Goal: Transaction & Acquisition: Book appointment/travel/reservation

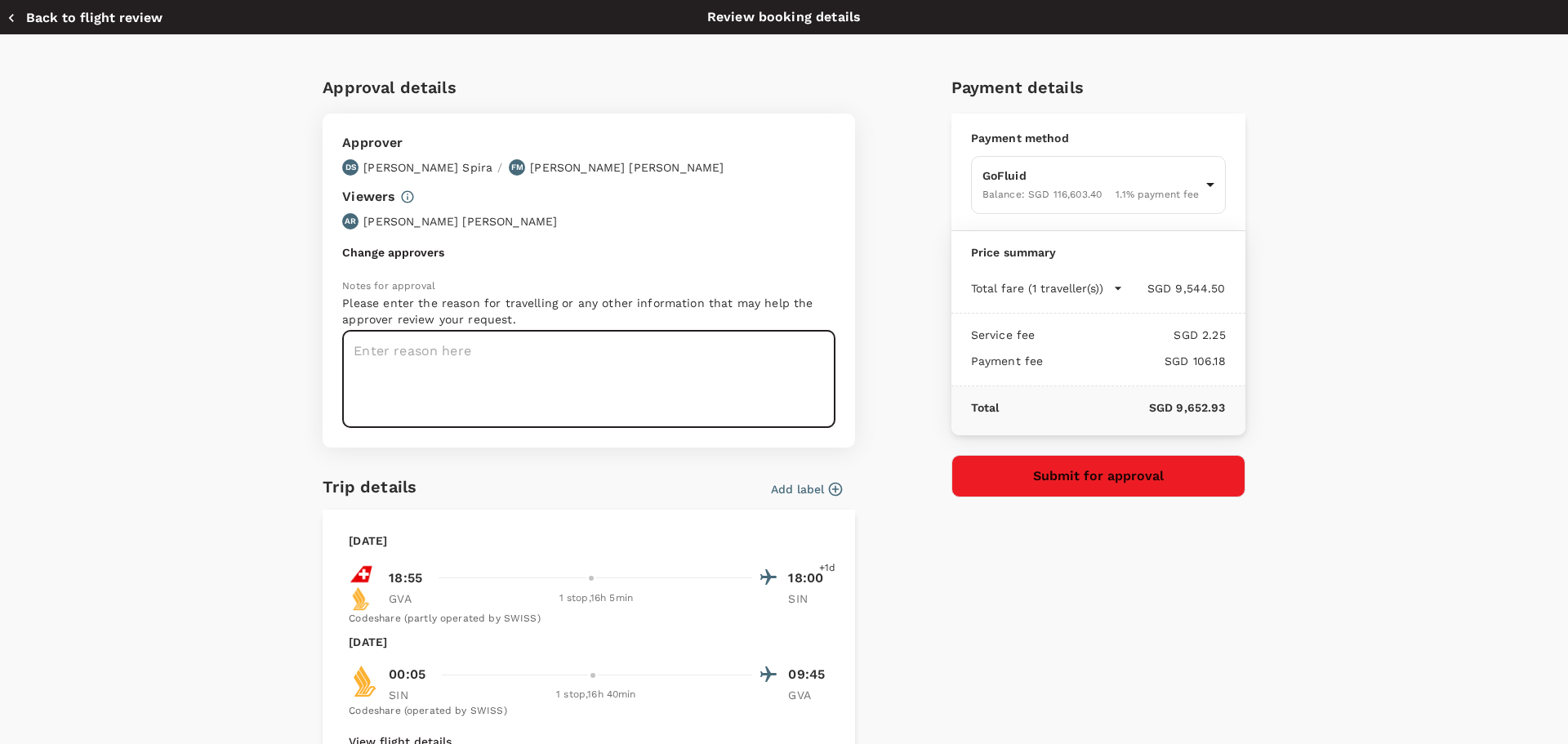
click at [432, 348] on textarea at bounding box center [589, 379] width 493 height 97
click at [468, 387] on textarea at bounding box center [589, 379] width 493 height 97
click at [412, 351] on textarea at bounding box center [589, 379] width 493 height 97
click at [386, 353] on textarea at bounding box center [589, 379] width 493 height 97
click at [450, 350] on textarea "Betadine Meganbrand Workshop" at bounding box center [589, 379] width 493 height 97
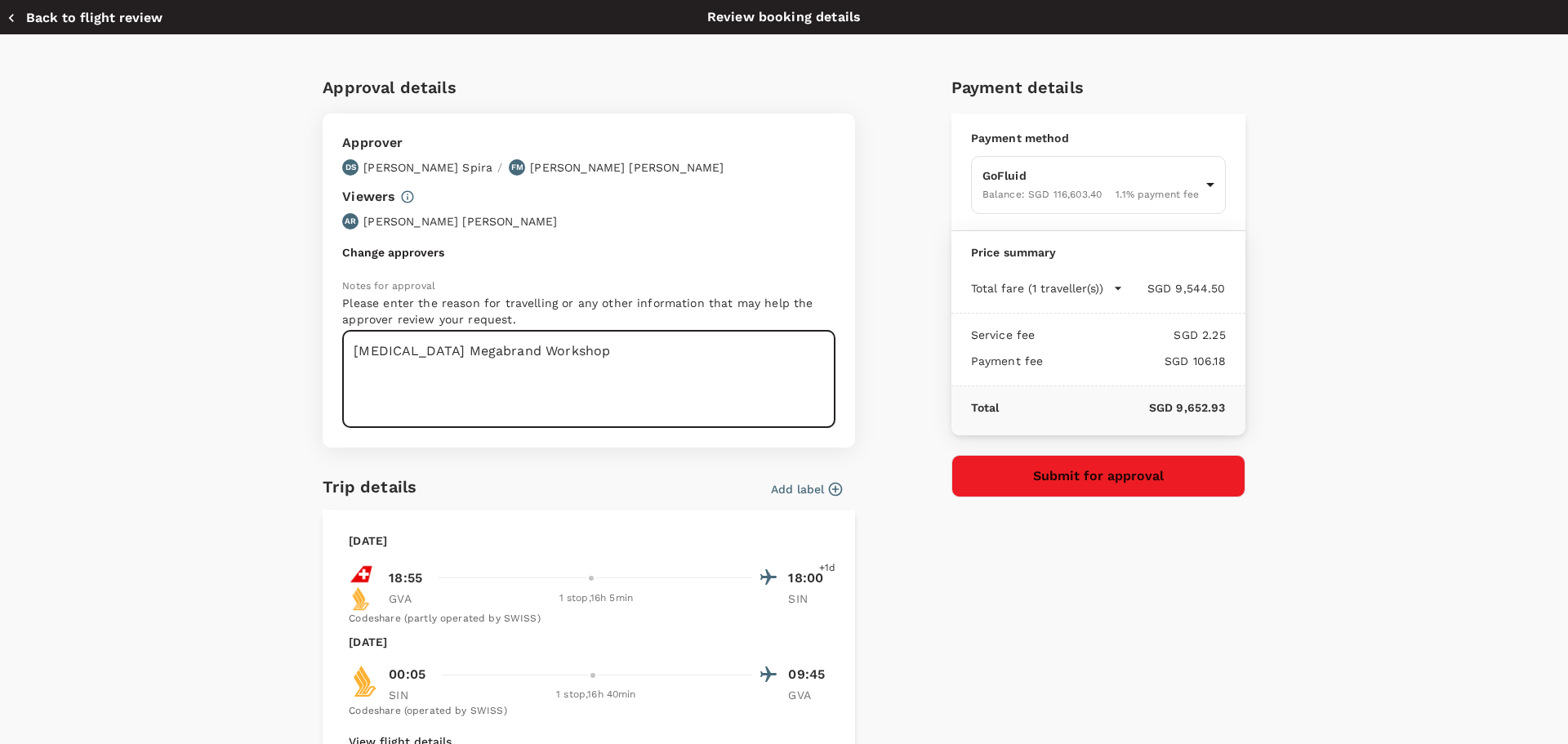
click at [558, 352] on textarea "[MEDICAL_DATA] Megabrand Workshop" at bounding box center [589, 379] width 493 height 97
click at [573, 304] on p "Please enter the reason for travelling or any other information that may help t…" at bounding box center [589, 312] width 493 height 33
click at [580, 346] on textarea "[MEDICAL_DATA] Megabrand Workshop" at bounding box center [589, 379] width 493 height 97
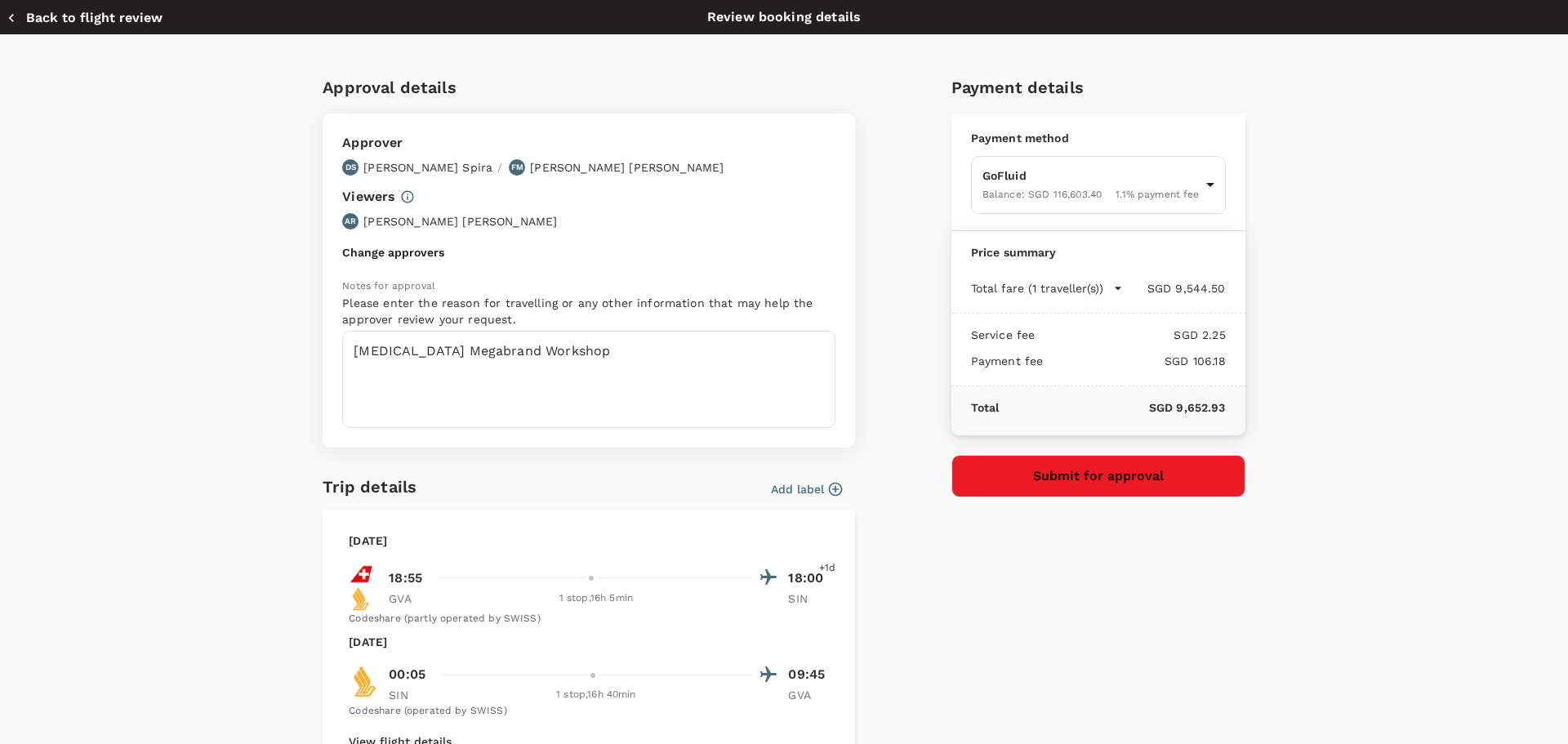
click at [515, 309] on p "Please enter the reason for travelling or any other information that may help t…" at bounding box center [589, 312] width 493 height 33
click at [555, 351] on textarea "[MEDICAL_DATA] Megabrand Workshop" at bounding box center [589, 379] width 493 height 97
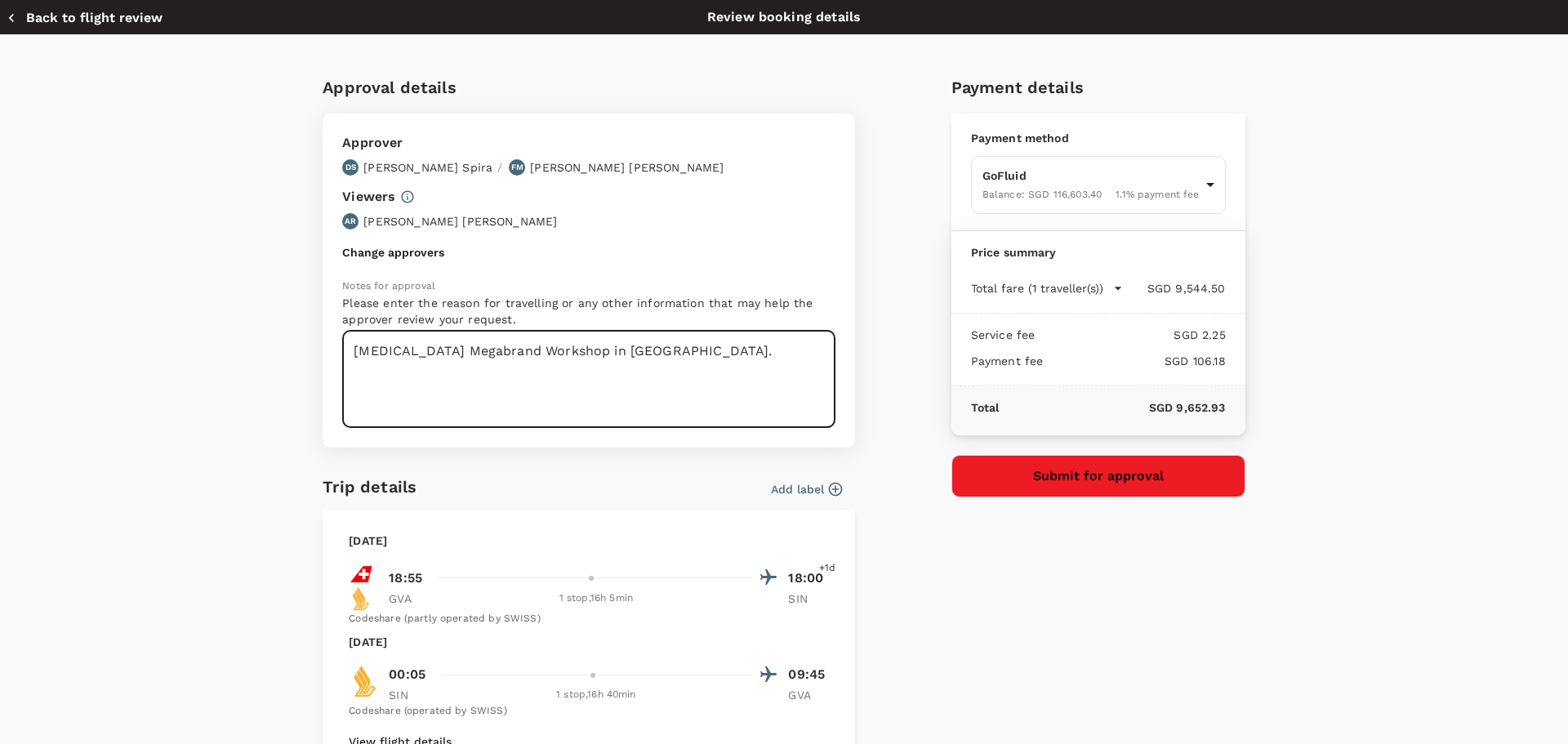
click at [656, 350] on textarea "[MEDICAL_DATA] Megabrand Workshop in [GEOGRAPHIC_DATA]." at bounding box center [589, 379] width 493 height 97
click at [699, 352] on textarea "[MEDICAL_DATA] Megabrand Workshop in [GEOGRAPHIC_DATA]." at bounding box center [589, 379] width 493 height 97
type textarea "Betadine Megabrand Workshop in Singapore. Airfare charge to Innovation "Abnorma…"
click at [1085, 467] on button "Submit for approval" at bounding box center [1098, 476] width 294 height 43
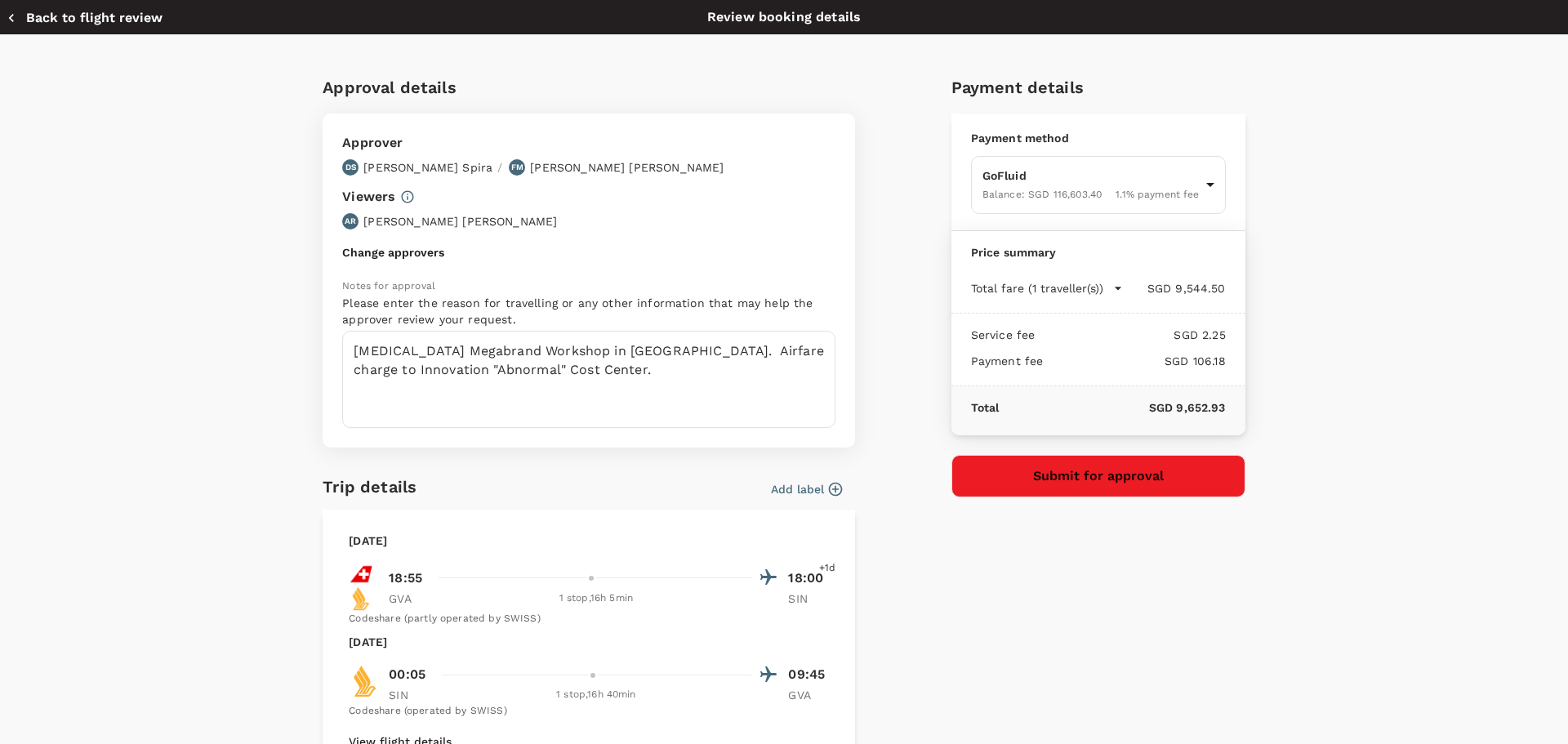
click at [1076, 474] on button "Submit for approval" at bounding box center [1098, 476] width 294 height 43
click at [25, 15] on button "Back to flight review" at bounding box center [85, 17] width 156 height 16
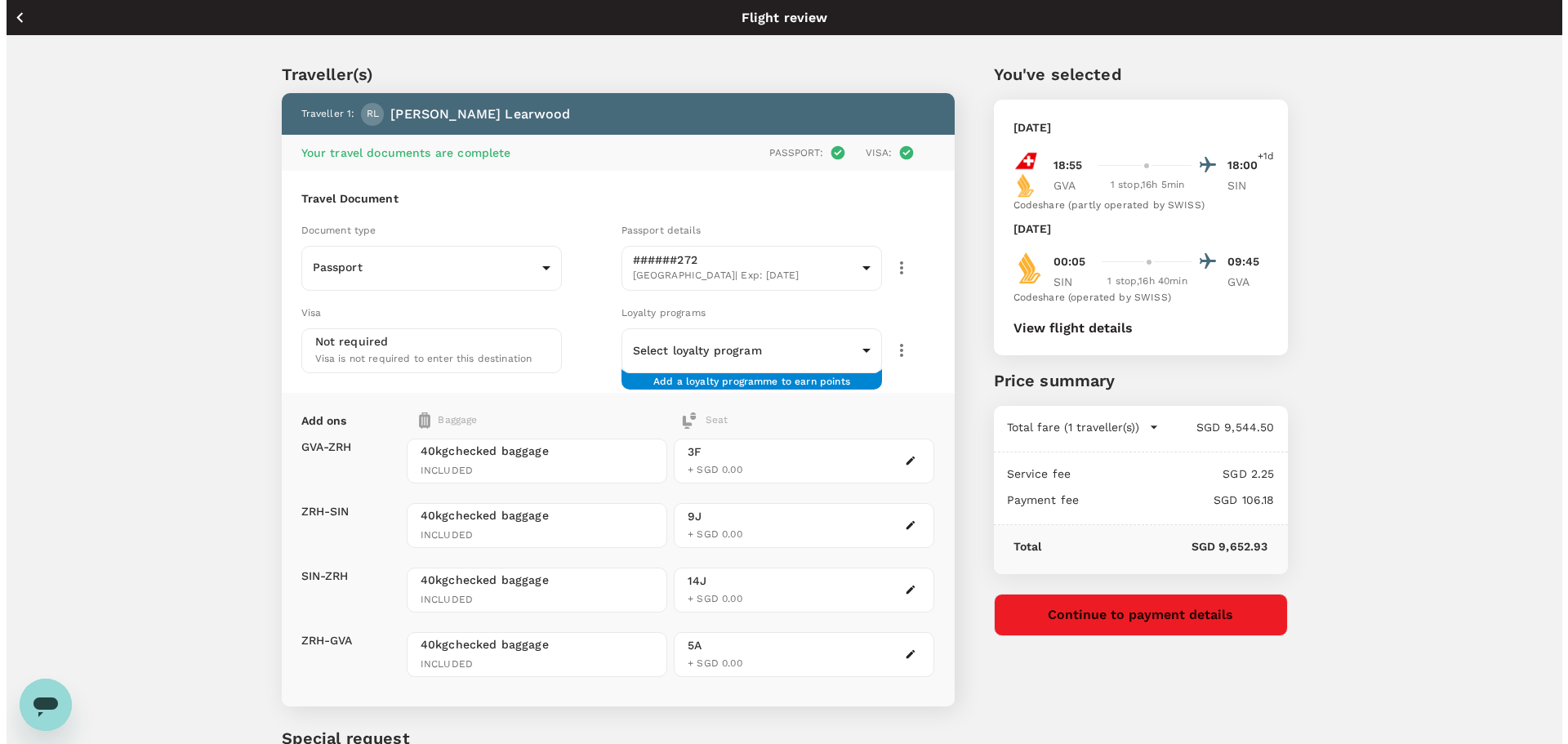
scroll to position [172, 0]
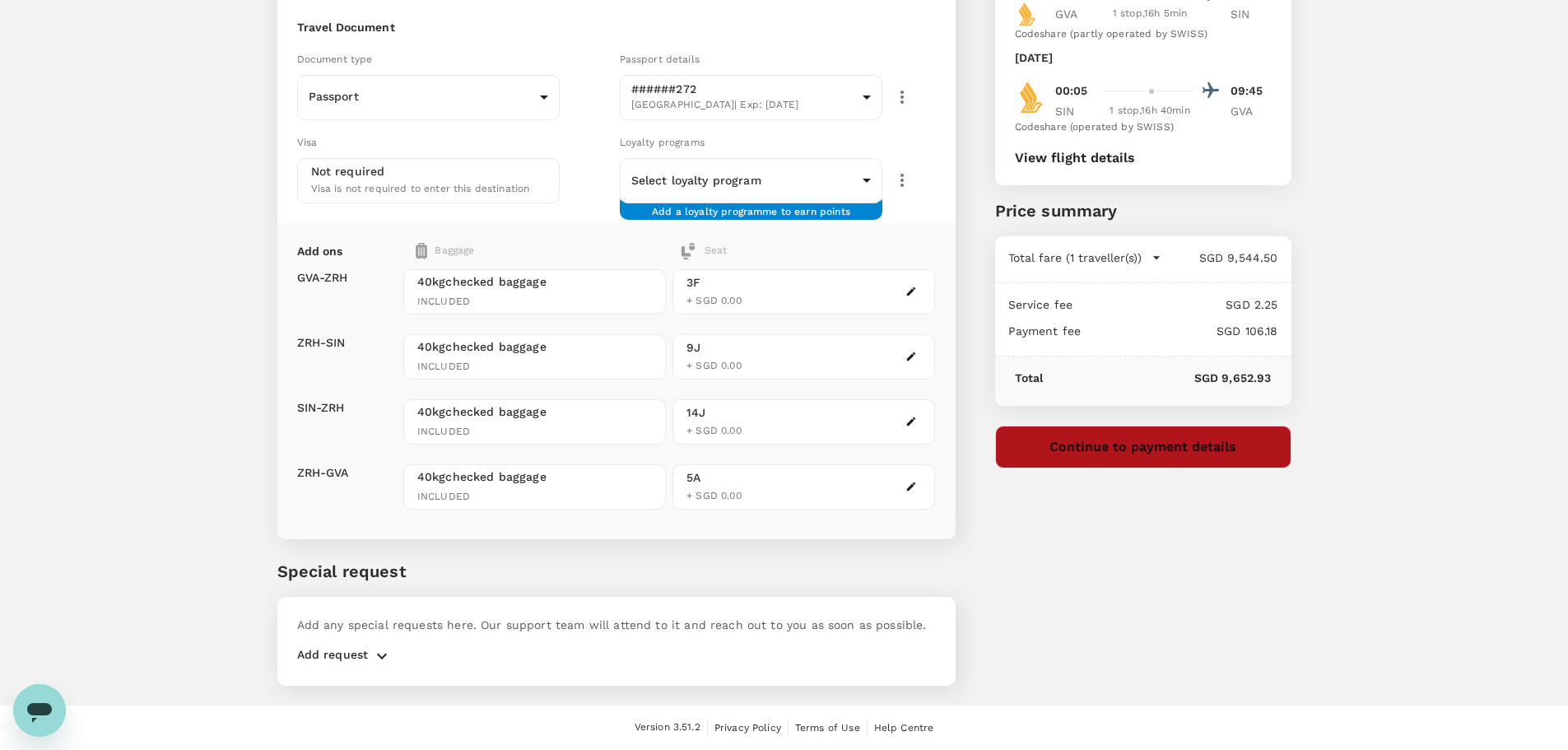
click at [1161, 453] on button "Continue to payment details" at bounding box center [1143, 446] width 297 height 43
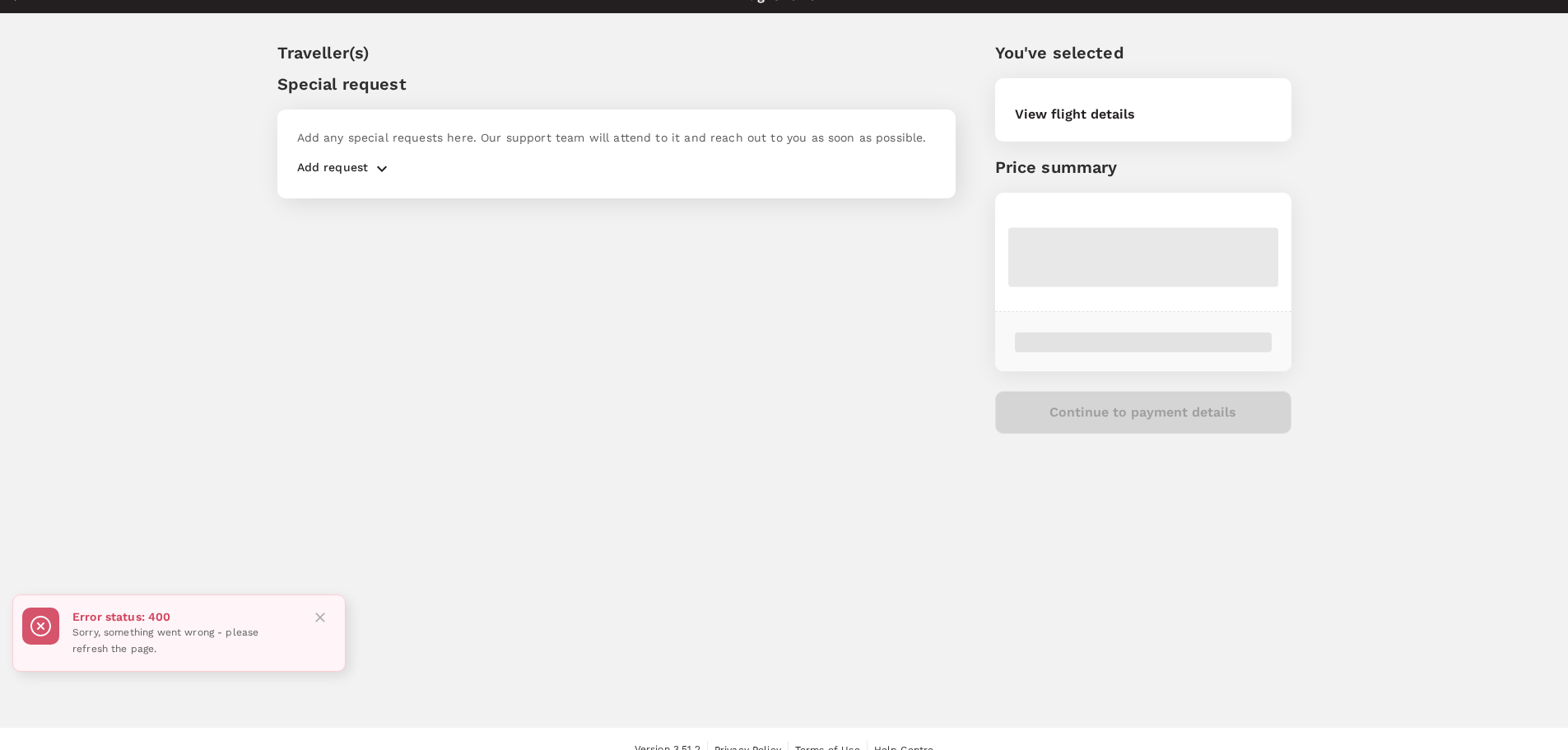
scroll to position [45, 0]
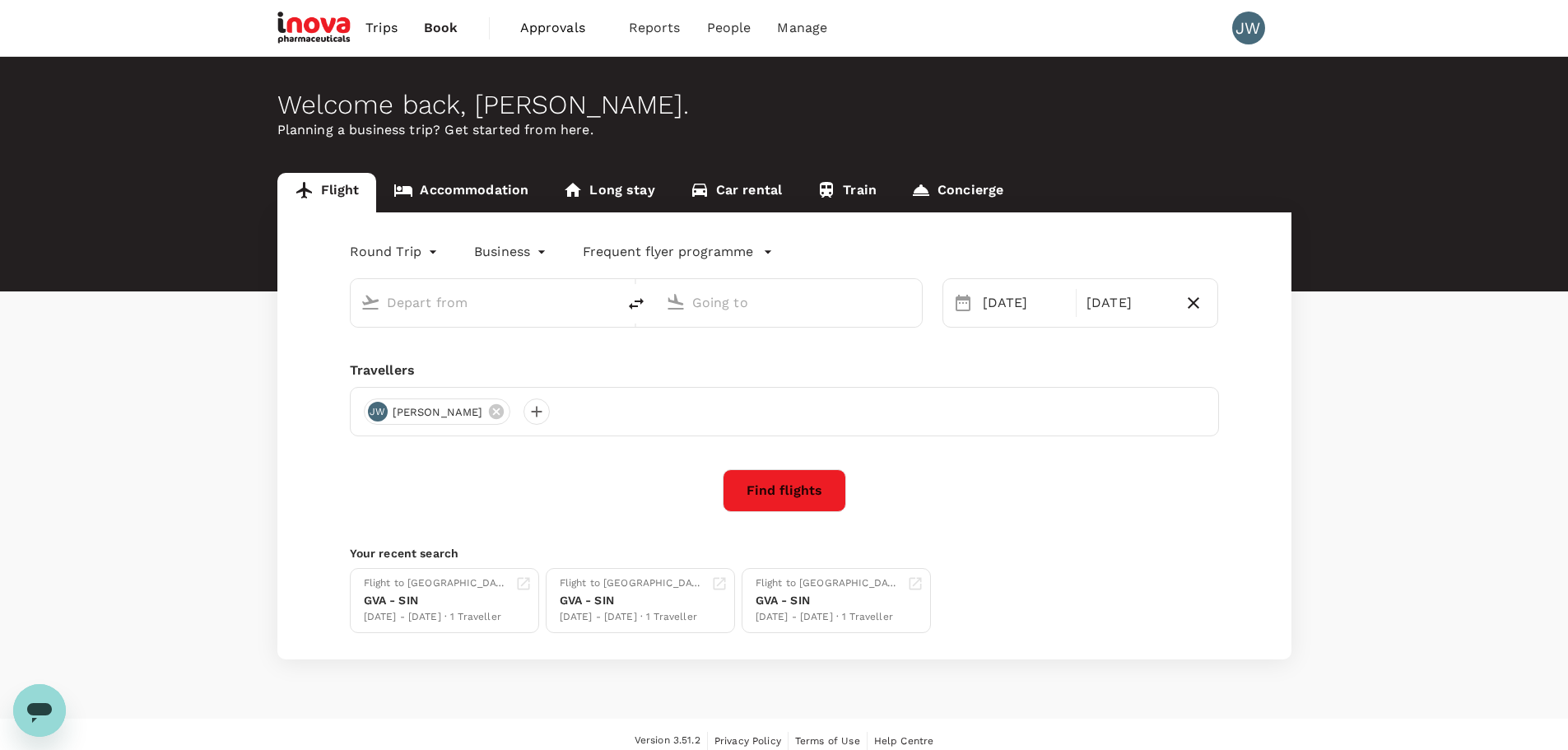
type input "Geneva Intl (GVA)"
type input "Singapore Changi (SIN)"
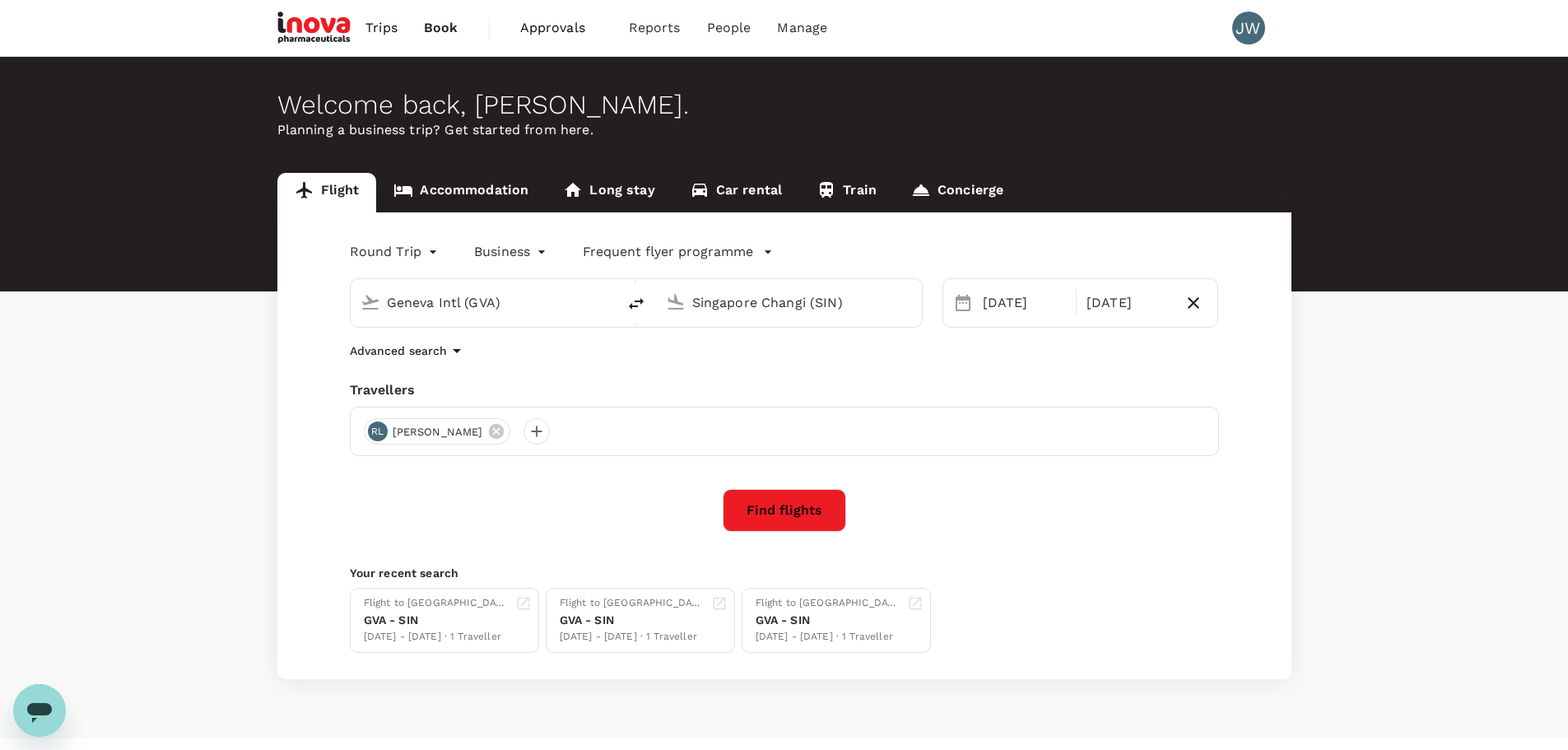
click at [813, 516] on button "Find flights" at bounding box center [784, 510] width 123 height 43
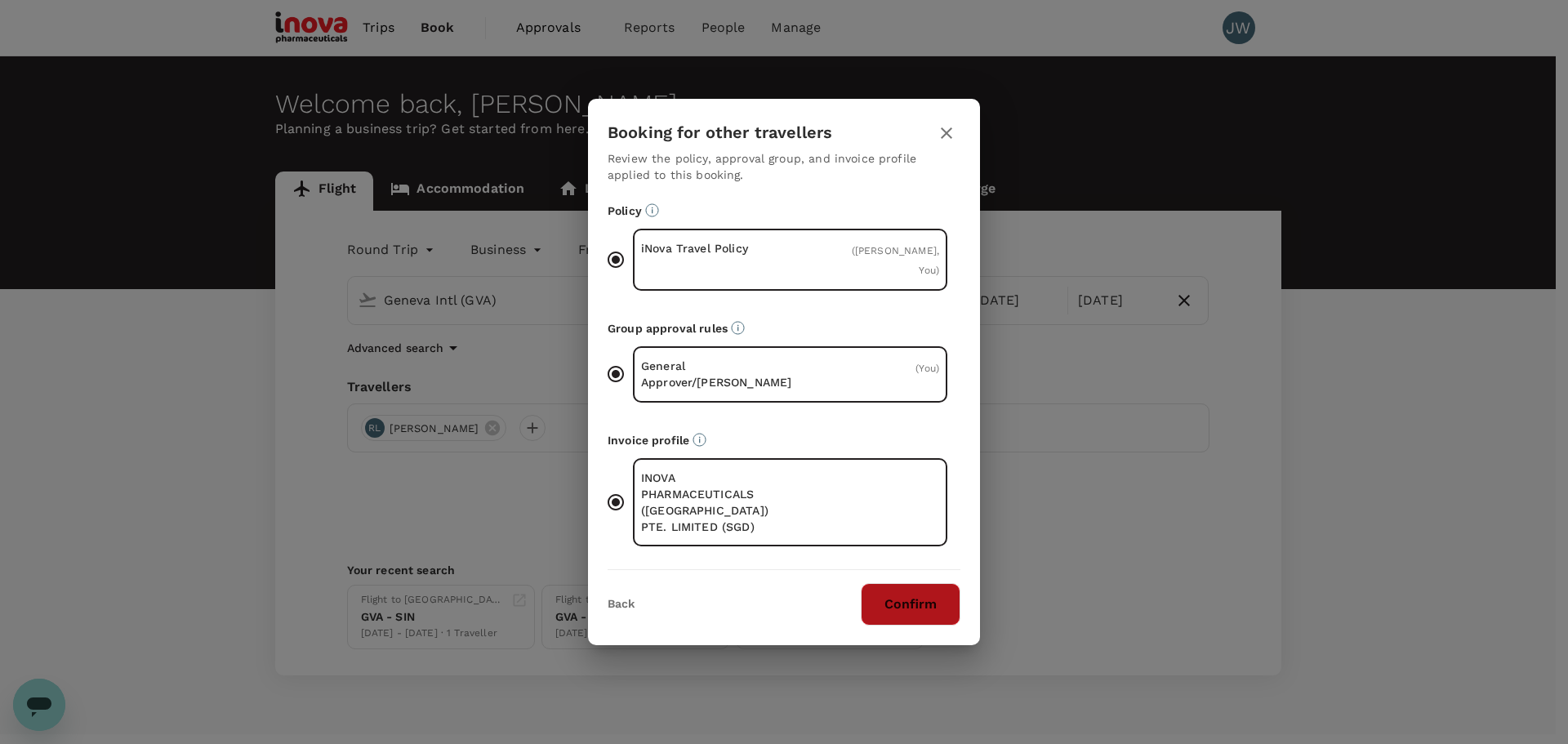
click at [941, 588] on button "Confirm" at bounding box center [910, 604] width 100 height 43
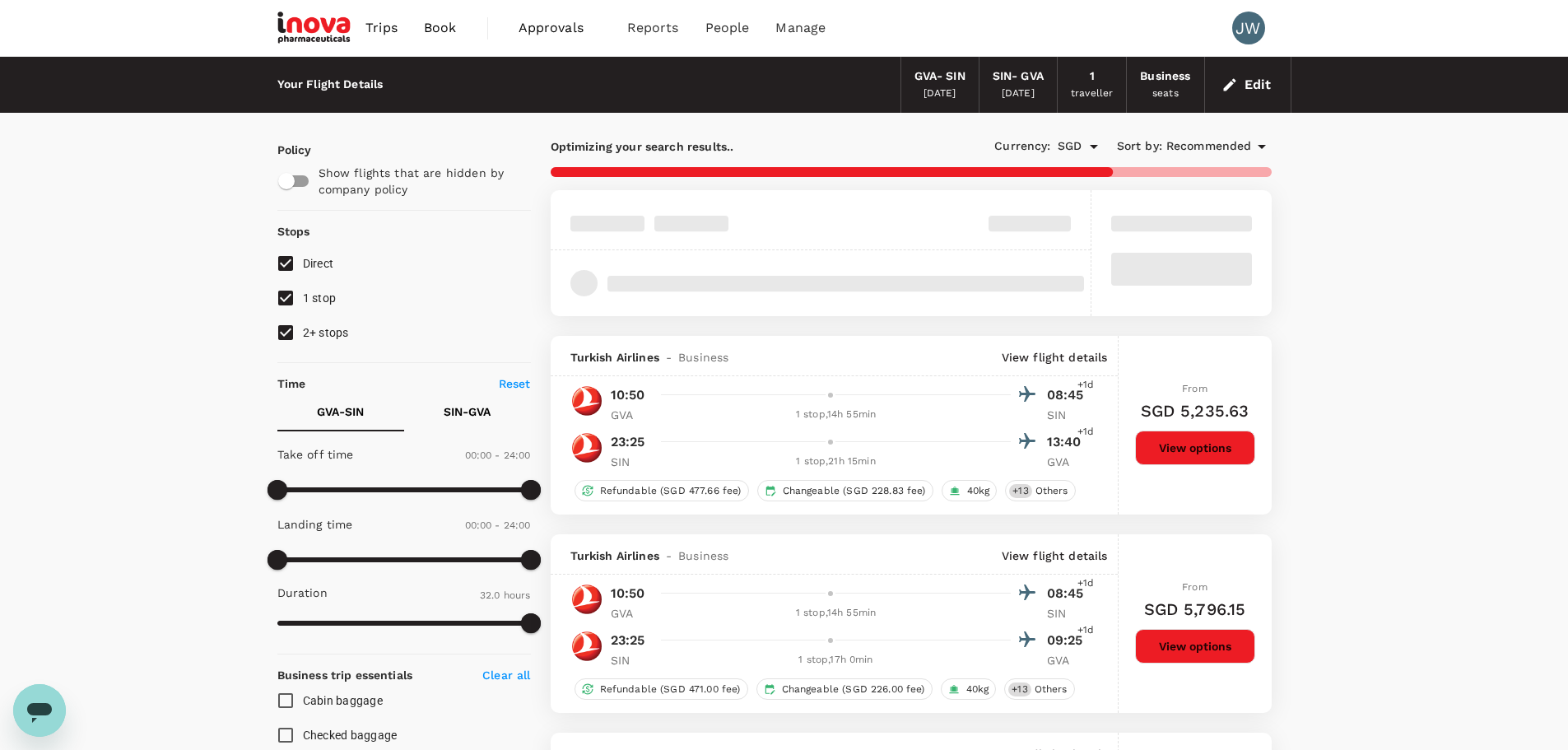
type input "2045"
click at [281, 333] on input "2+ stops" at bounding box center [286, 333] width 35 height 35
checkbox input "false"
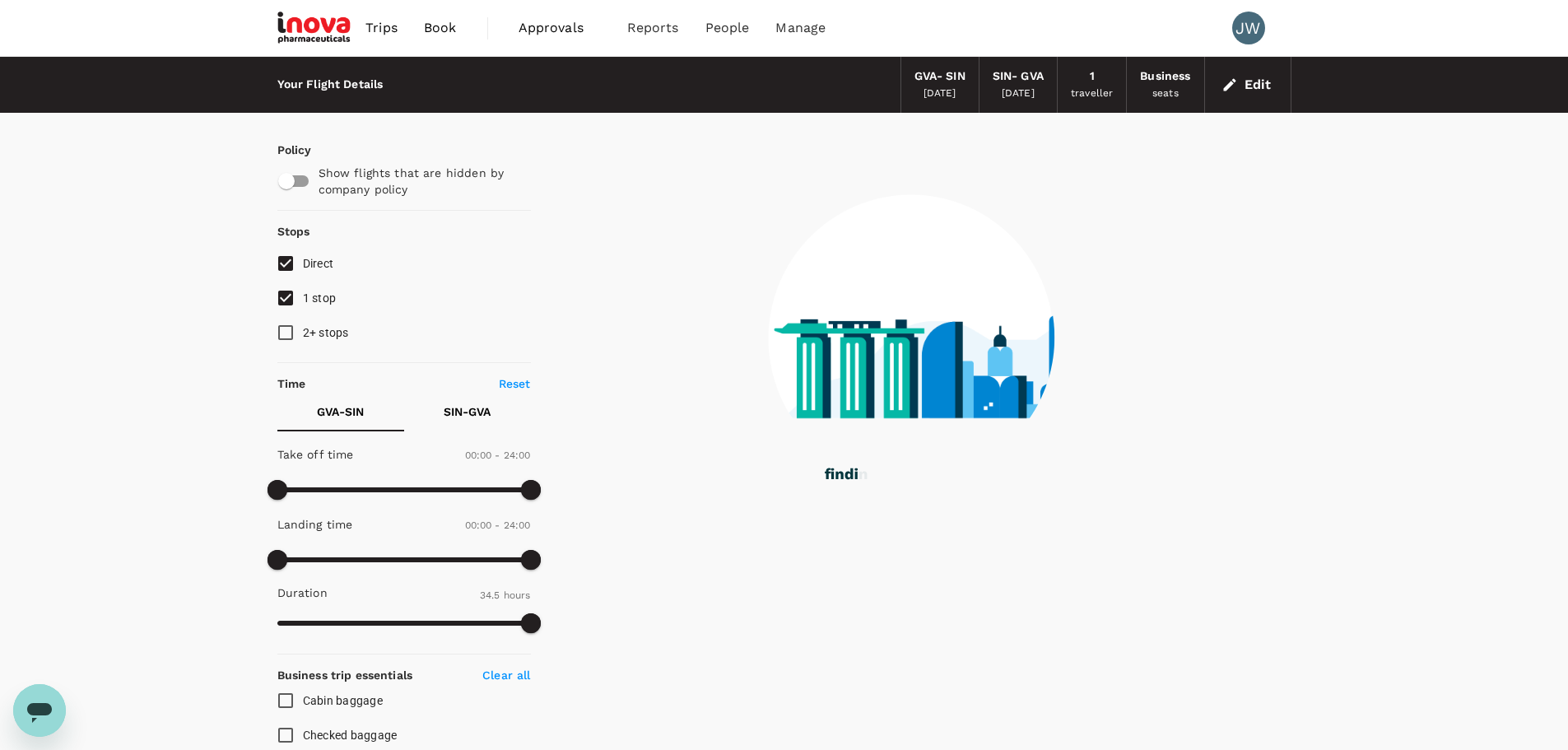
click at [283, 263] on input "Direct" at bounding box center [286, 263] width 35 height 35
checkbox input "false"
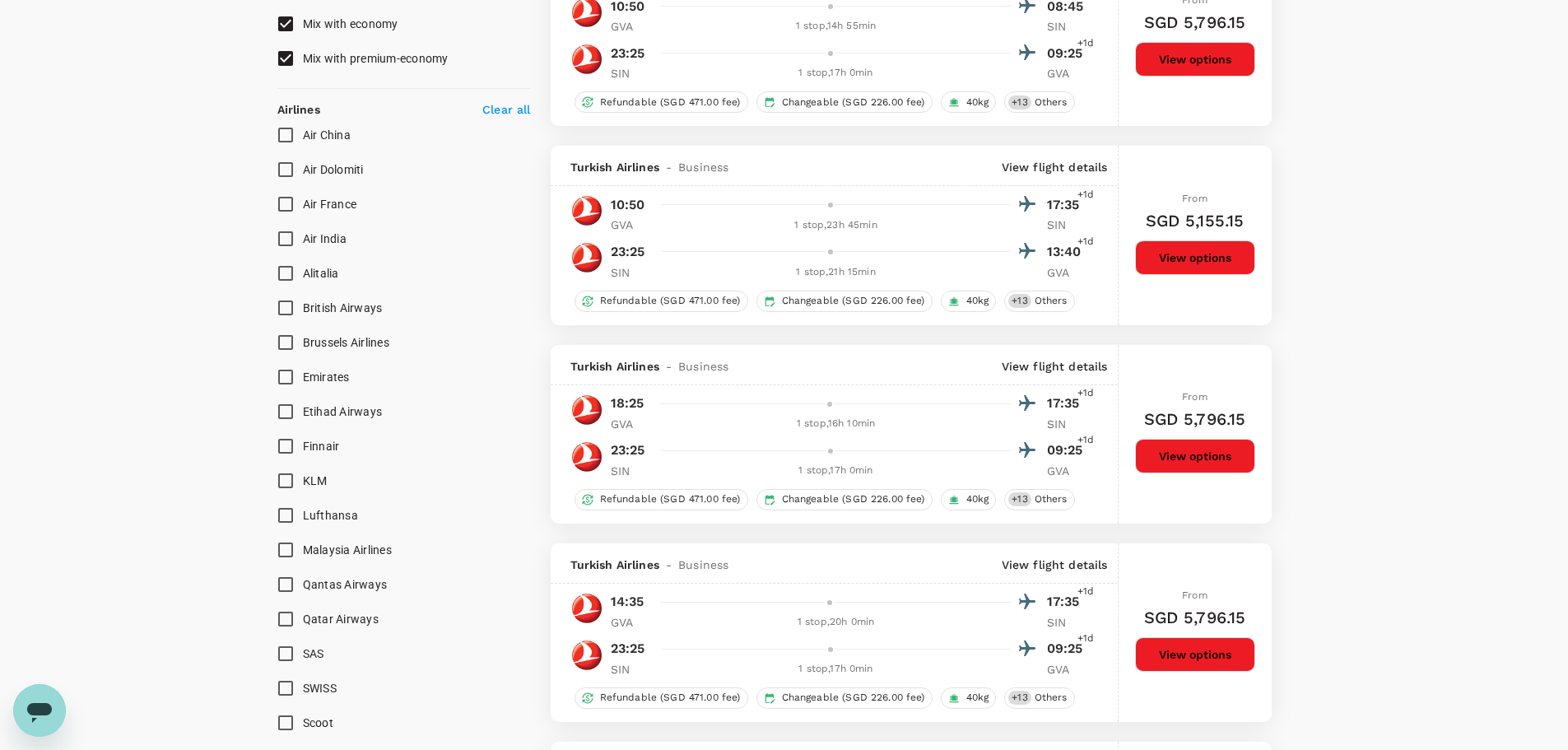
scroll to position [988, 0]
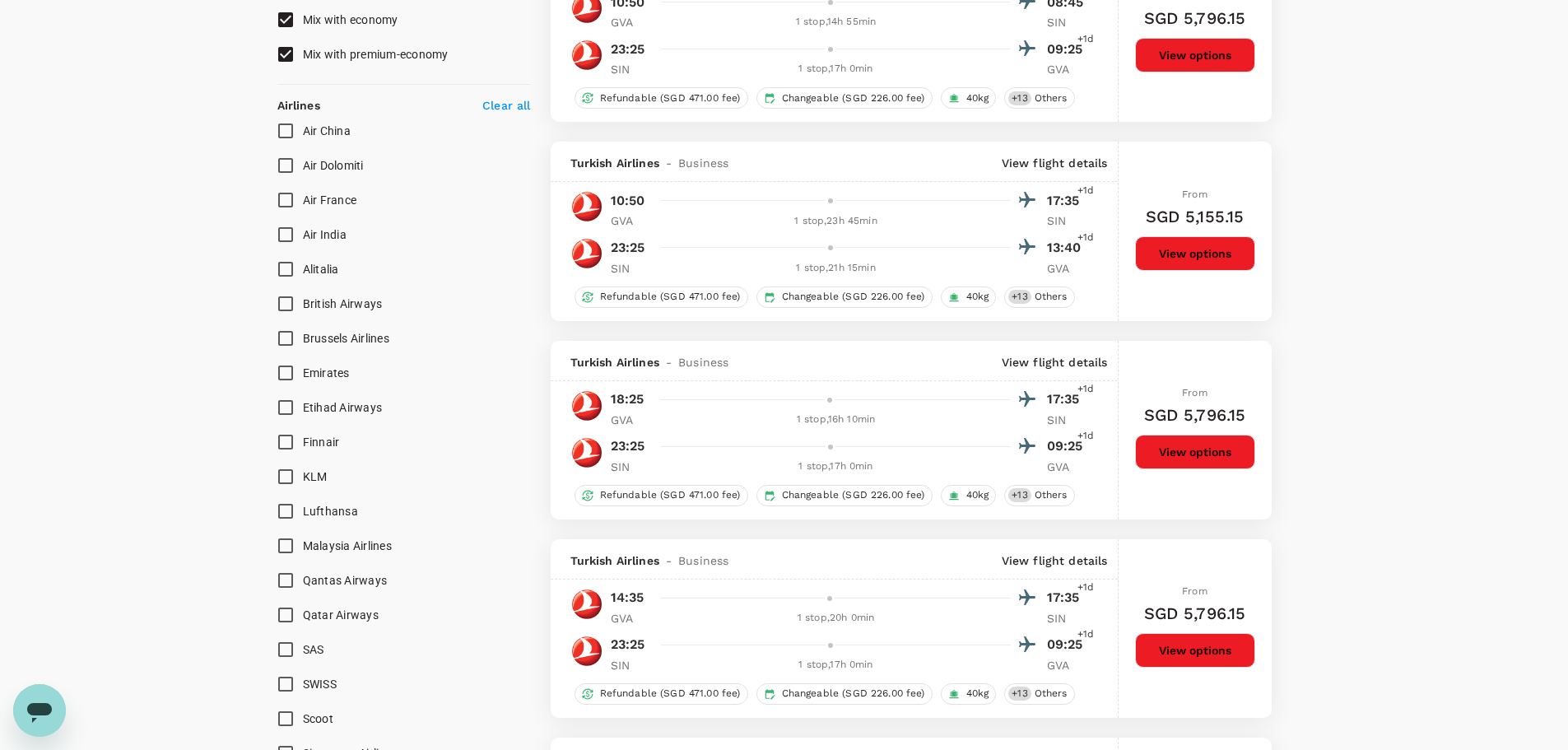
click at [500, 106] on p "Clear all" at bounding box center [506, 105] width 48 height 17
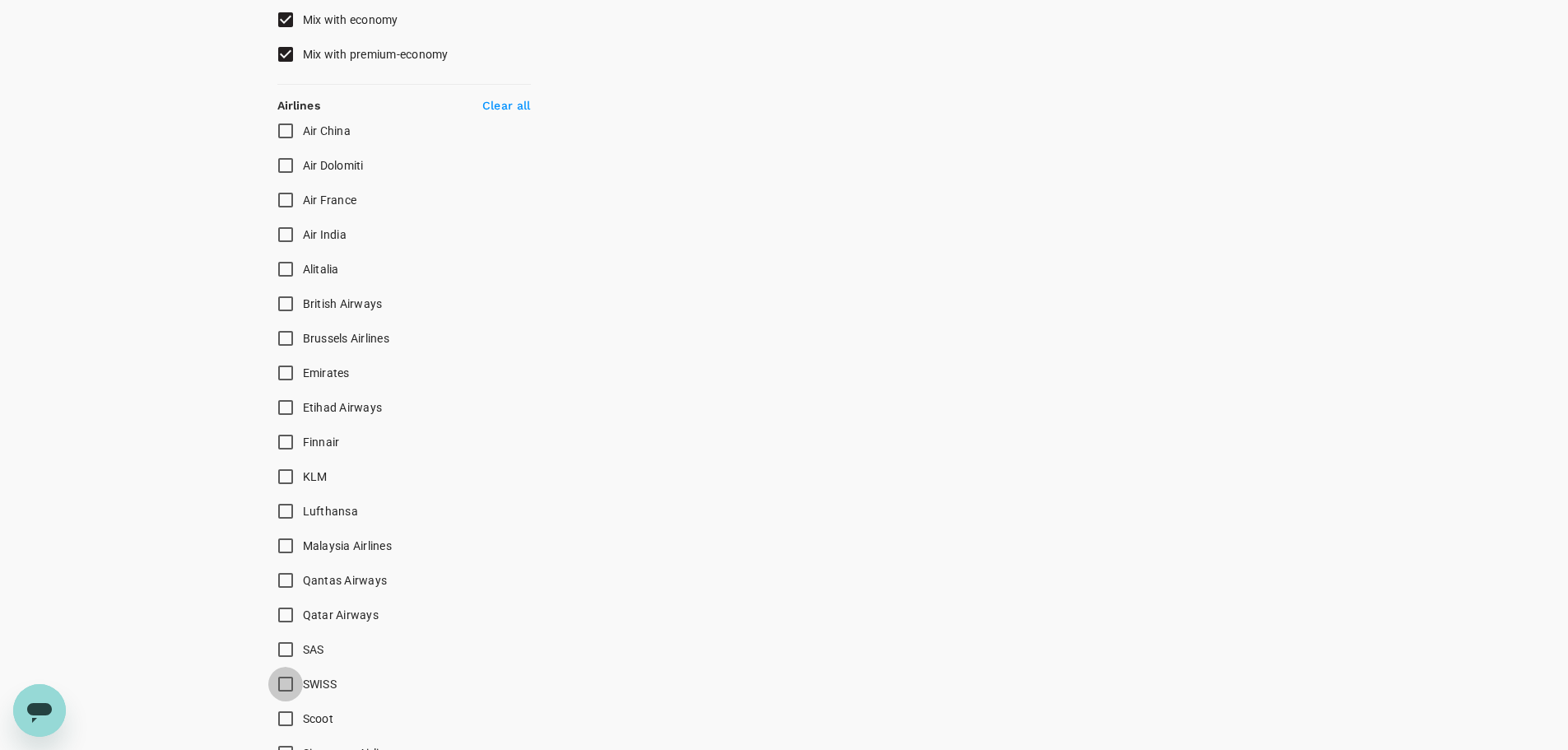
click at [284, 685] on input "SWISS" at bounding box center [286, 684] width 35 height 35
checkbox input "true"
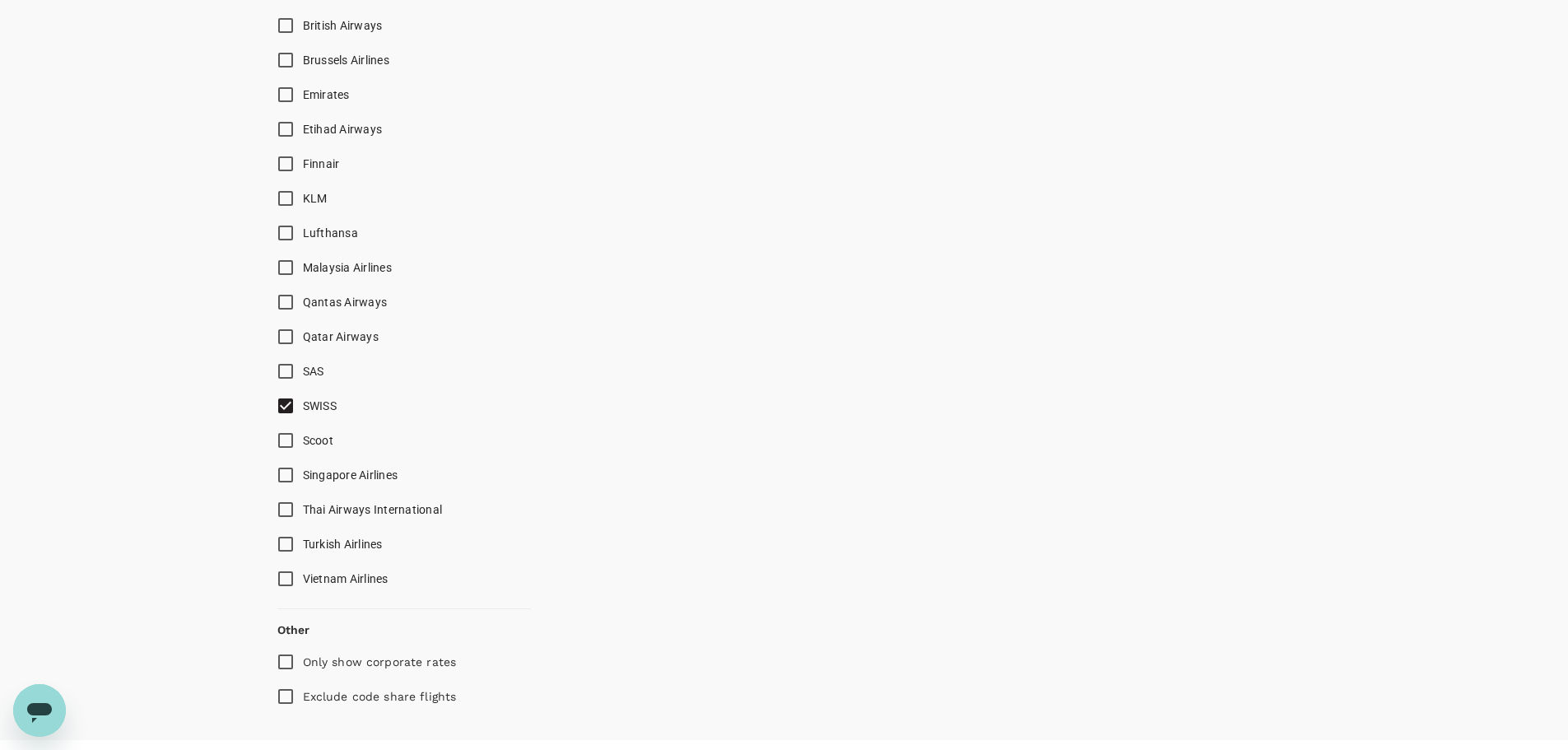
type input "2245"
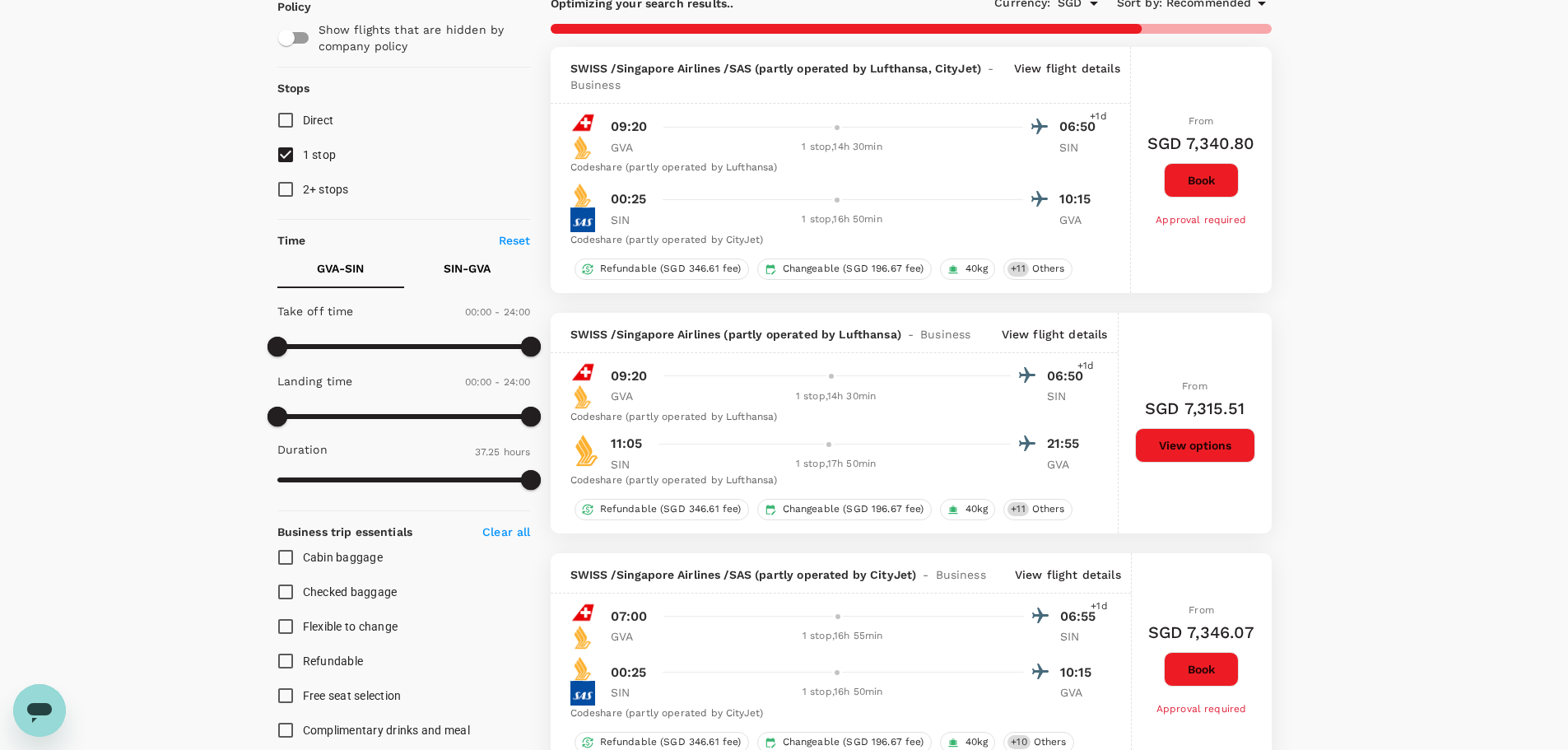
scroll to position [0, 0]
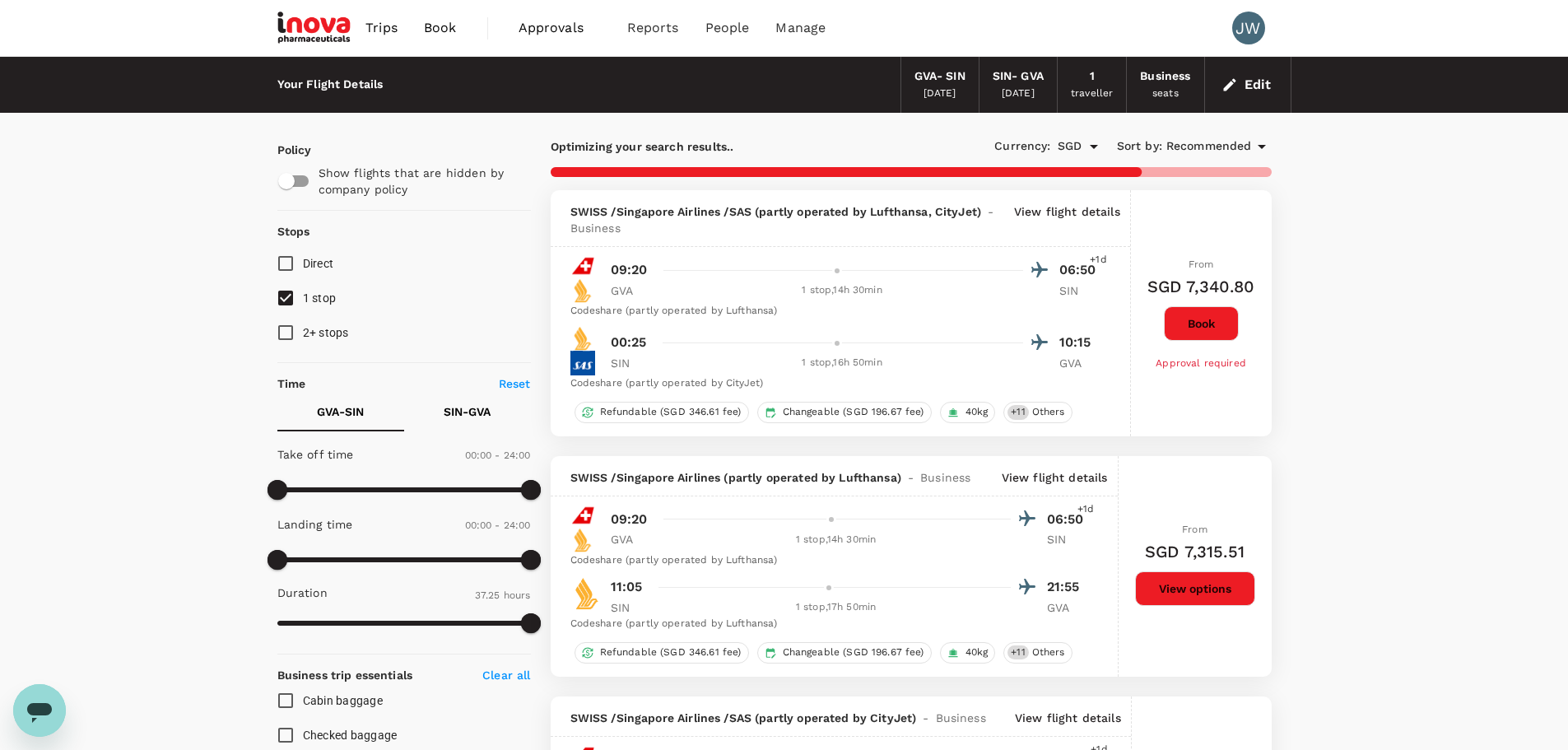
click at [1175, 151] on span "Recommended" at bounding box center [1209, 146] width 86 height 18
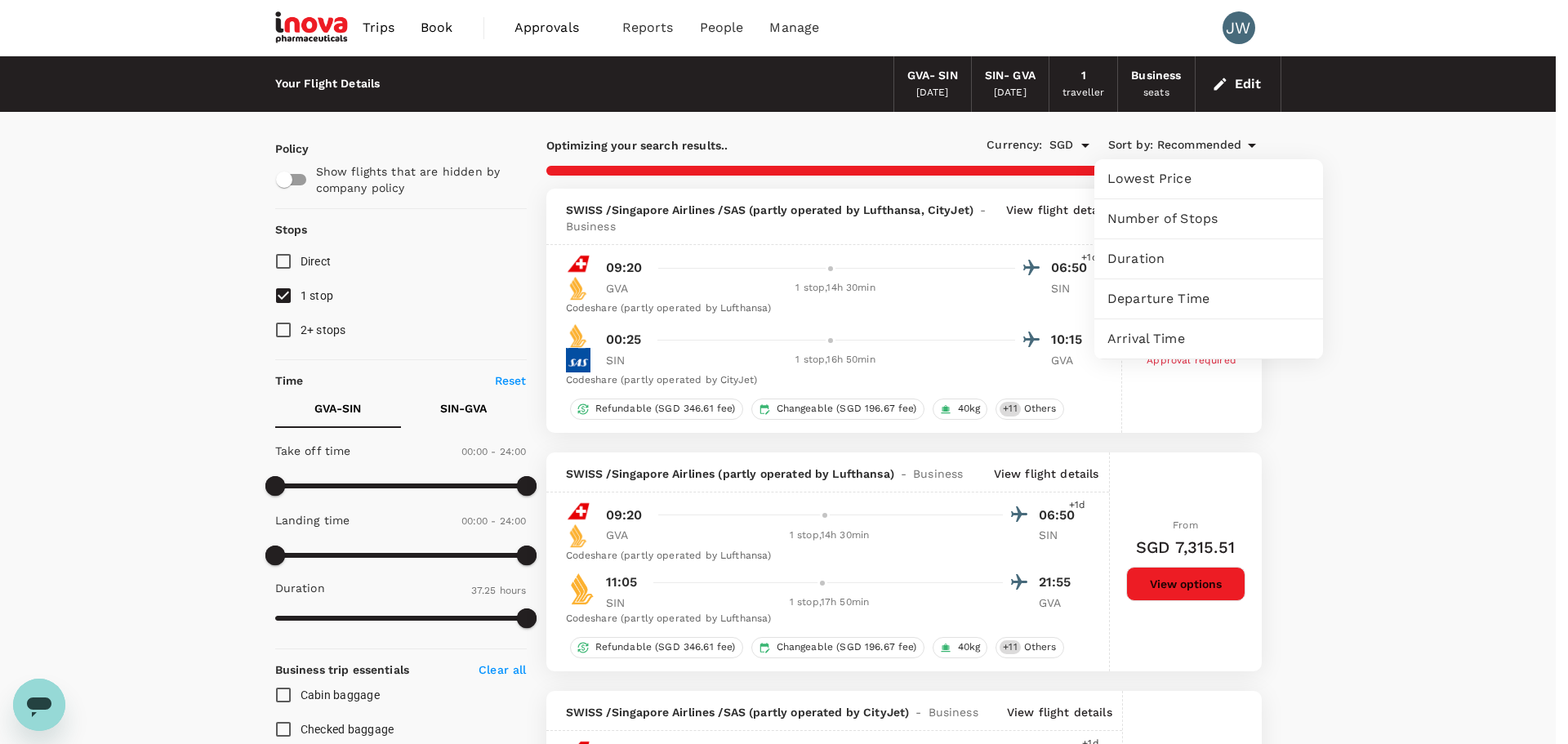
click at [1123, 182] on span "Lowest Price" at bounding box center [1208, 179] width 202 height 20
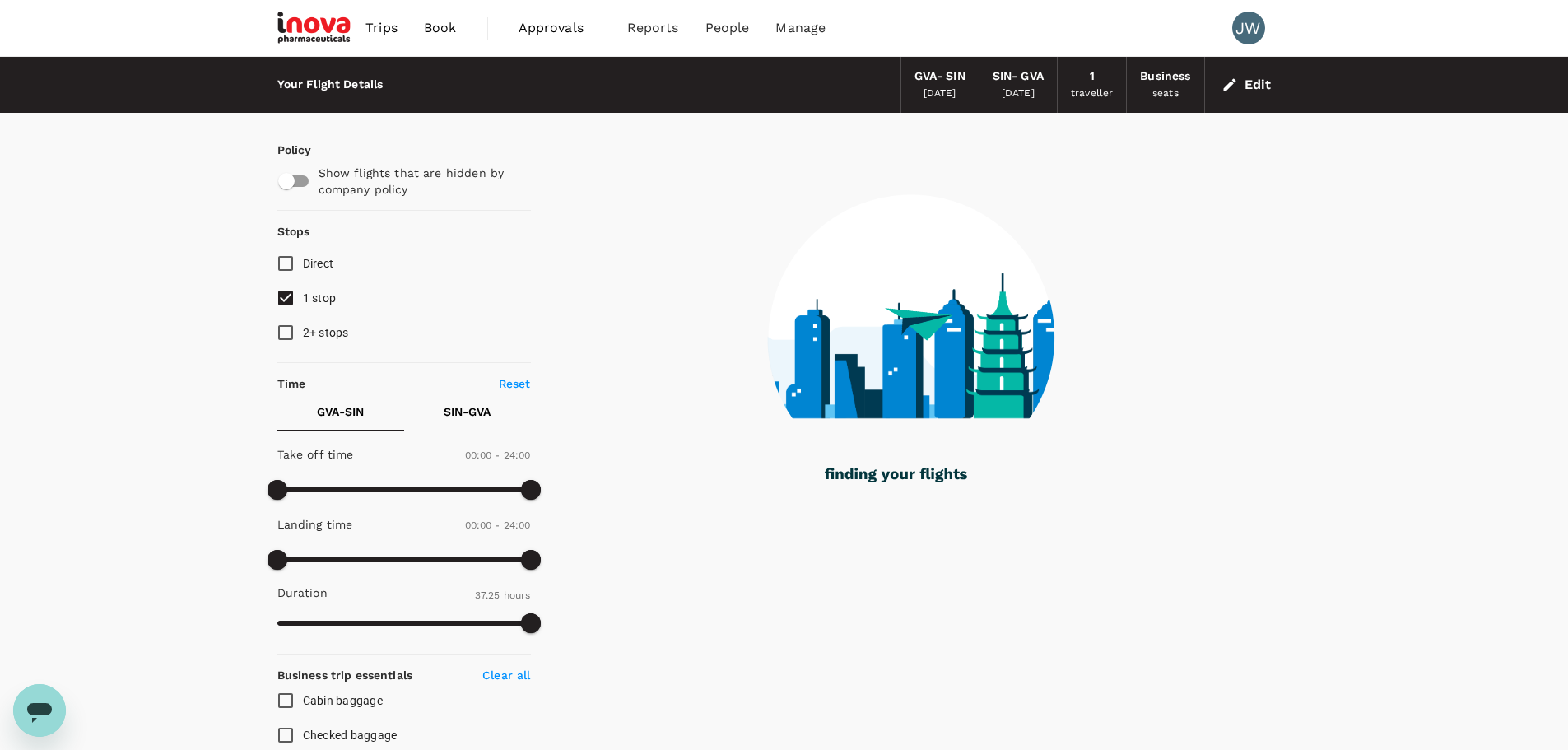
checkbox input "false"
checkbox input "true"
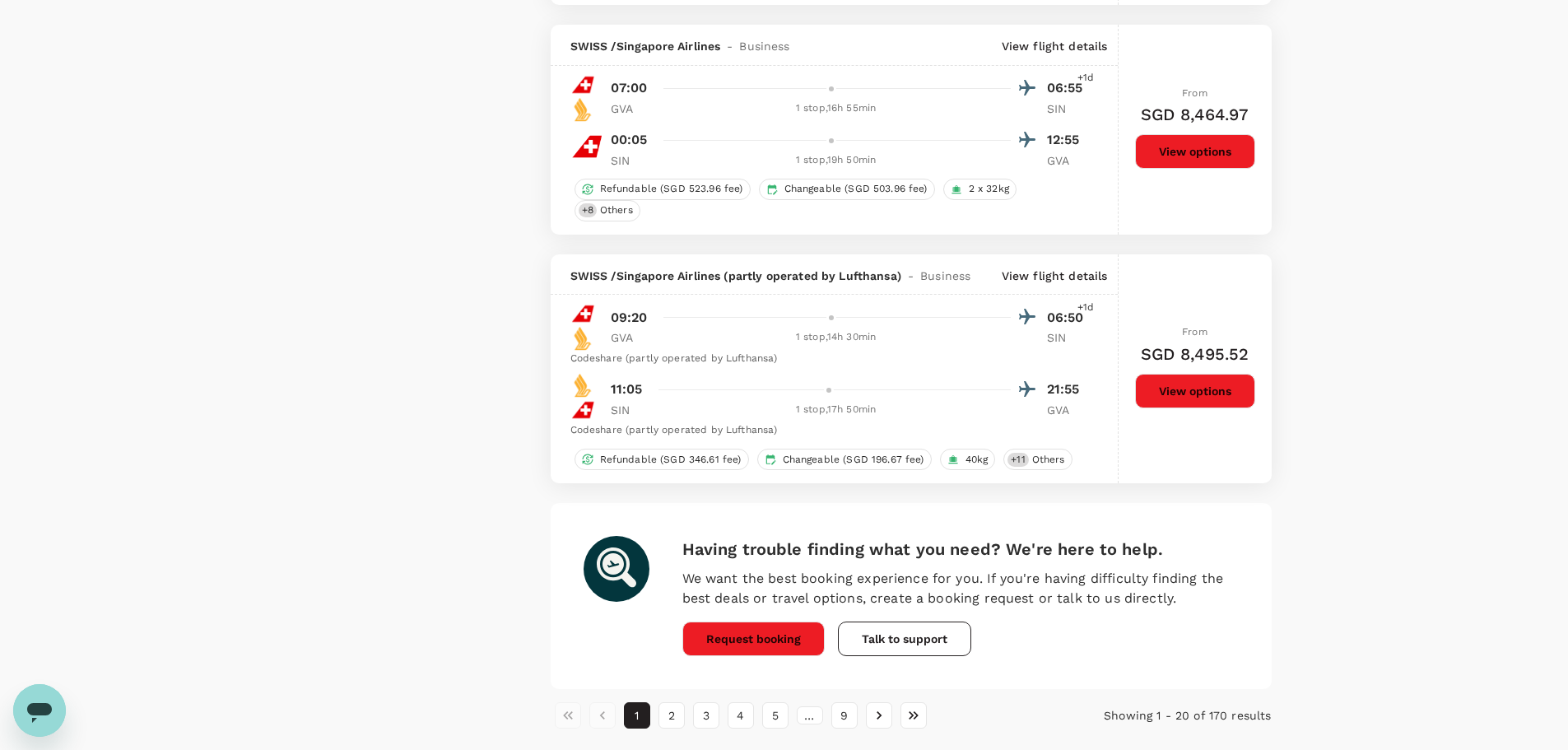
scroll to position [4445, 0]
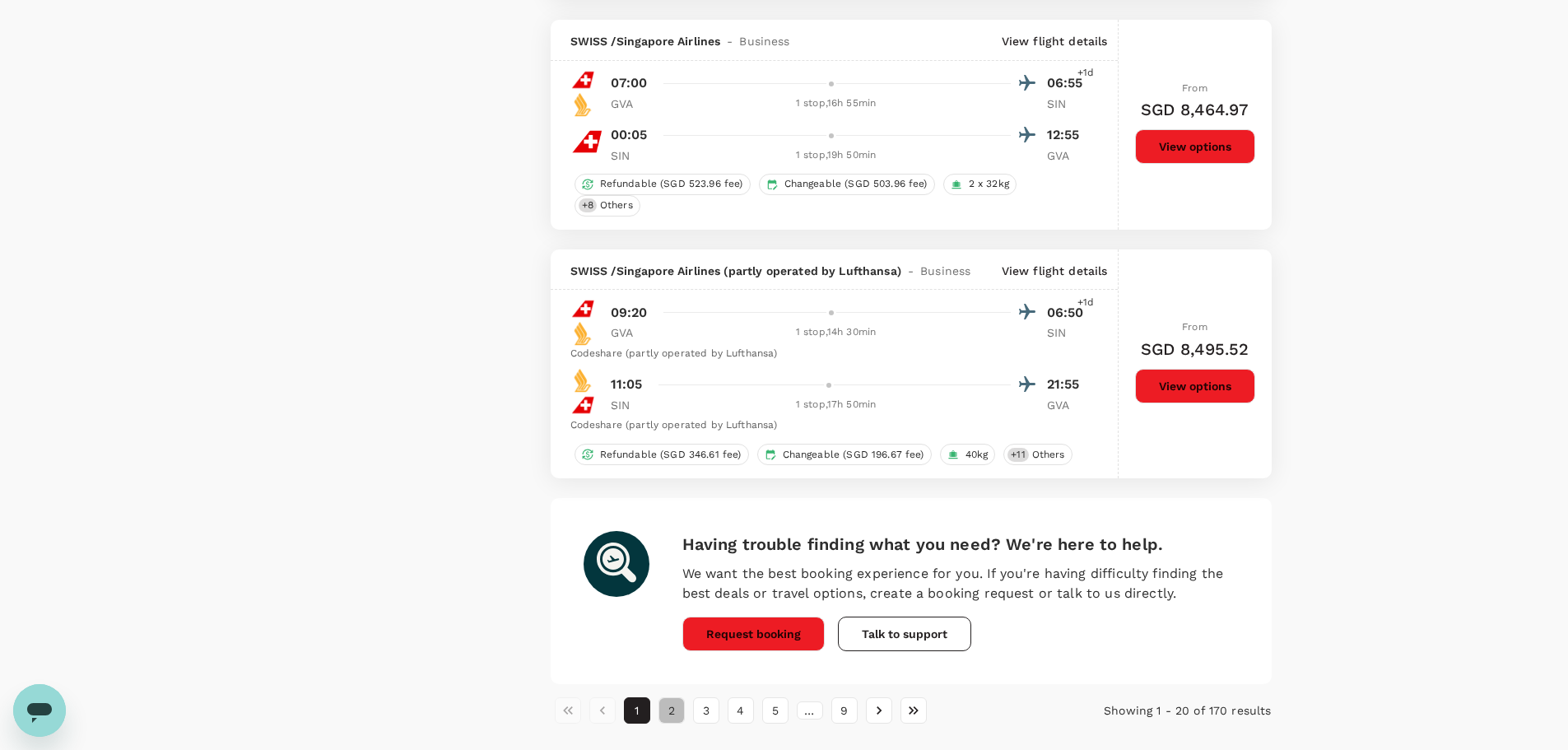
click at [679, 715] on button "2" at bounding box center [671, 711] width 26 height 26
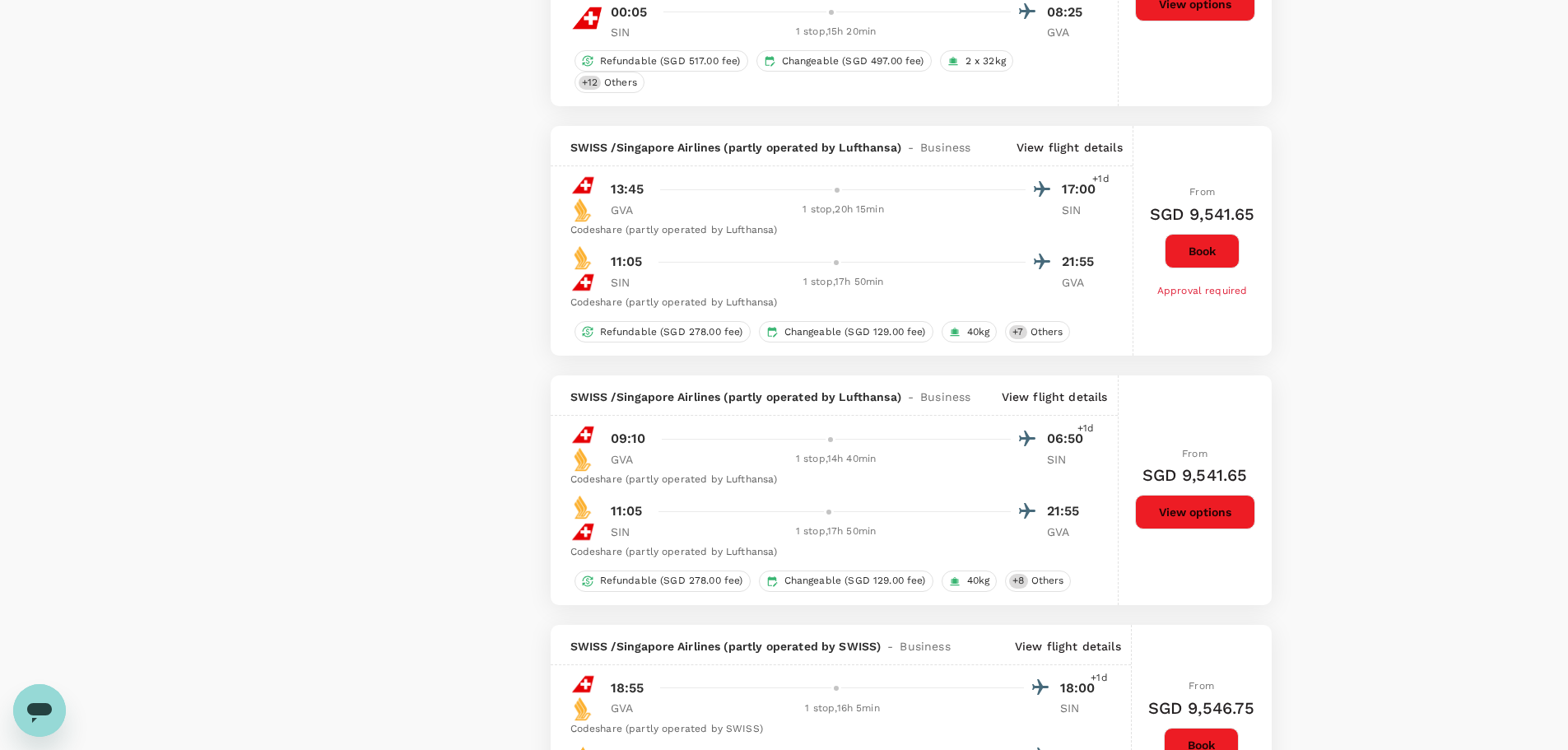
scroll to position [2222, 0]
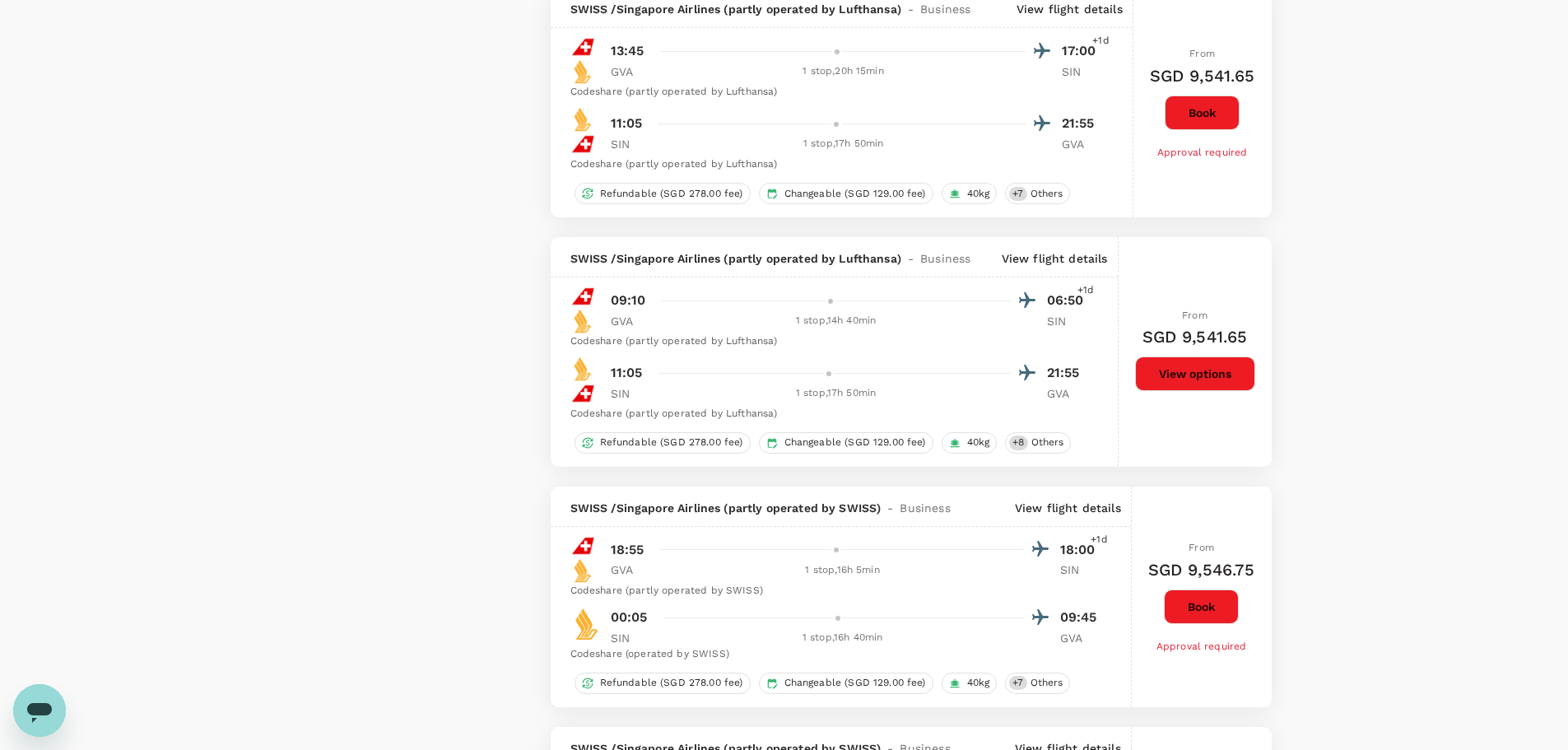
click at [1197, 592] on button "Book" at bounding box center [1201, 606] width 75 height 35
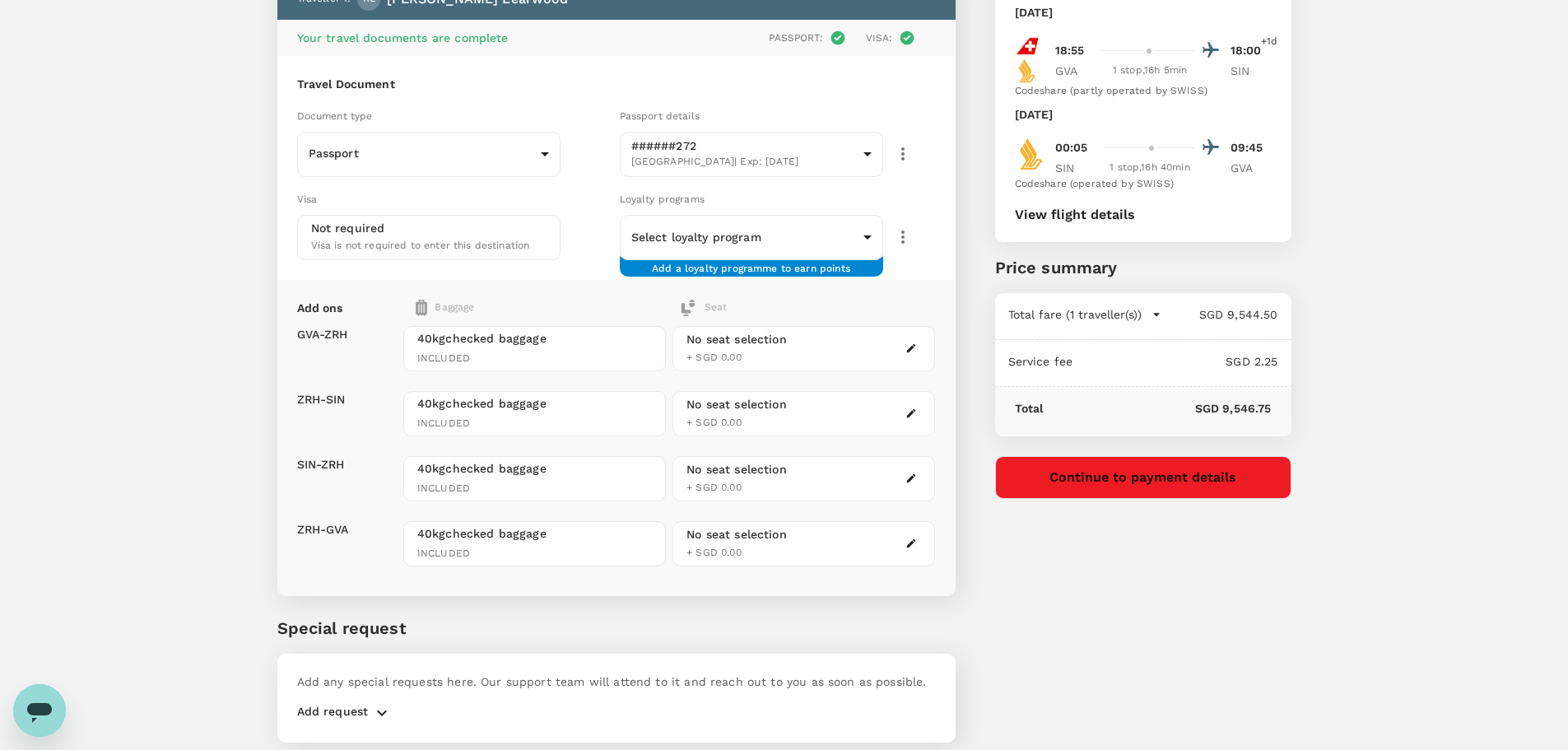
scroll to position [173, 0]
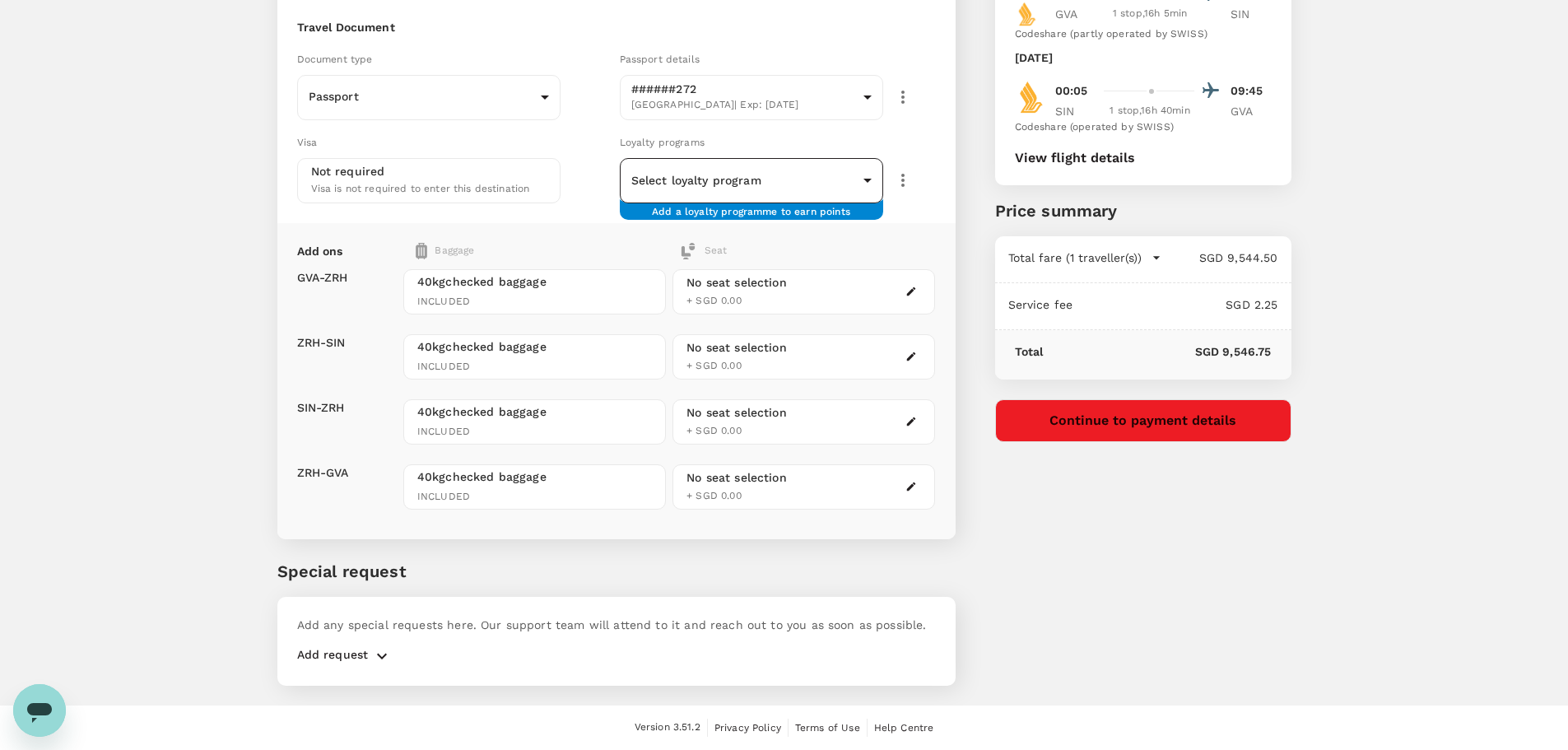
click at [758, 183] on body "Back to flight results Flight review Traveller(s) Traveller 1 : [PERSON_NAME] Y…" at bounding box center [784, 288] width 1568 height 922
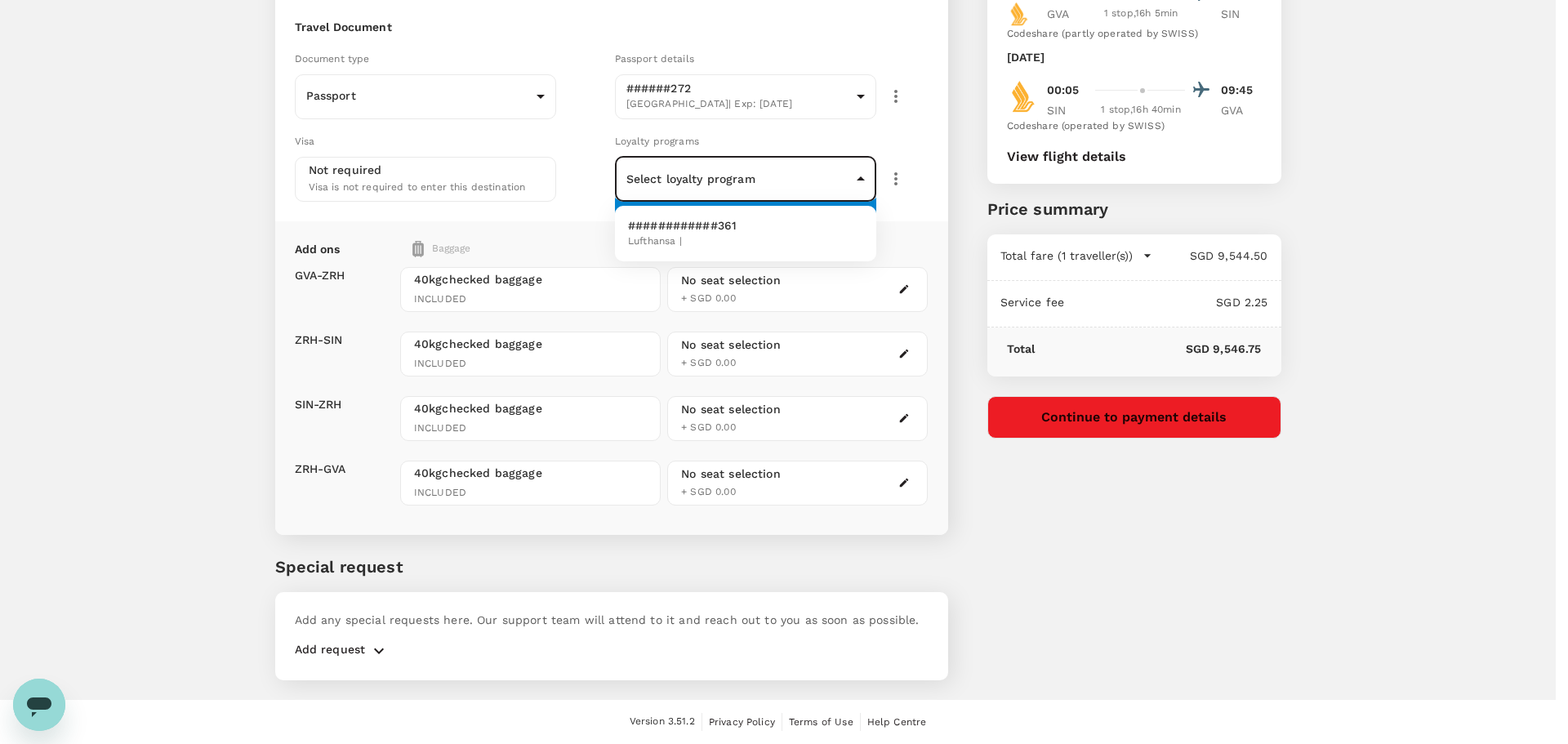
click at [674, 239] on span "Lufthansa |" at bounding box center [682, 241] width 109 height 16
type input "52bb1b2a-dd3f-4bdf-95a8-3c0cd334d46f"
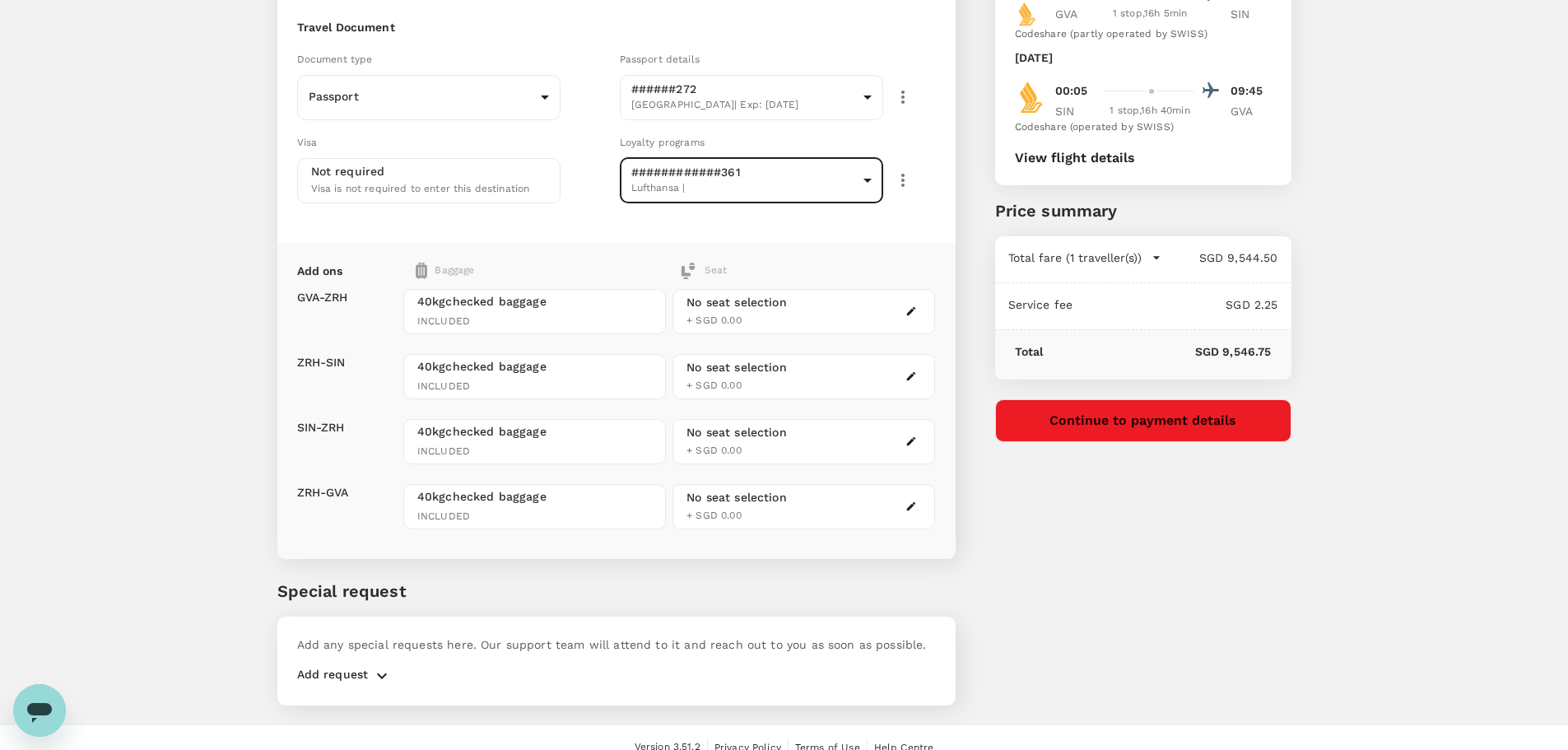
click at [528, 225] on div "Travel Document Document type Passport Passport ​ Passport details ######272 [G…" at bounding box center [616, 121] width 678 height 243
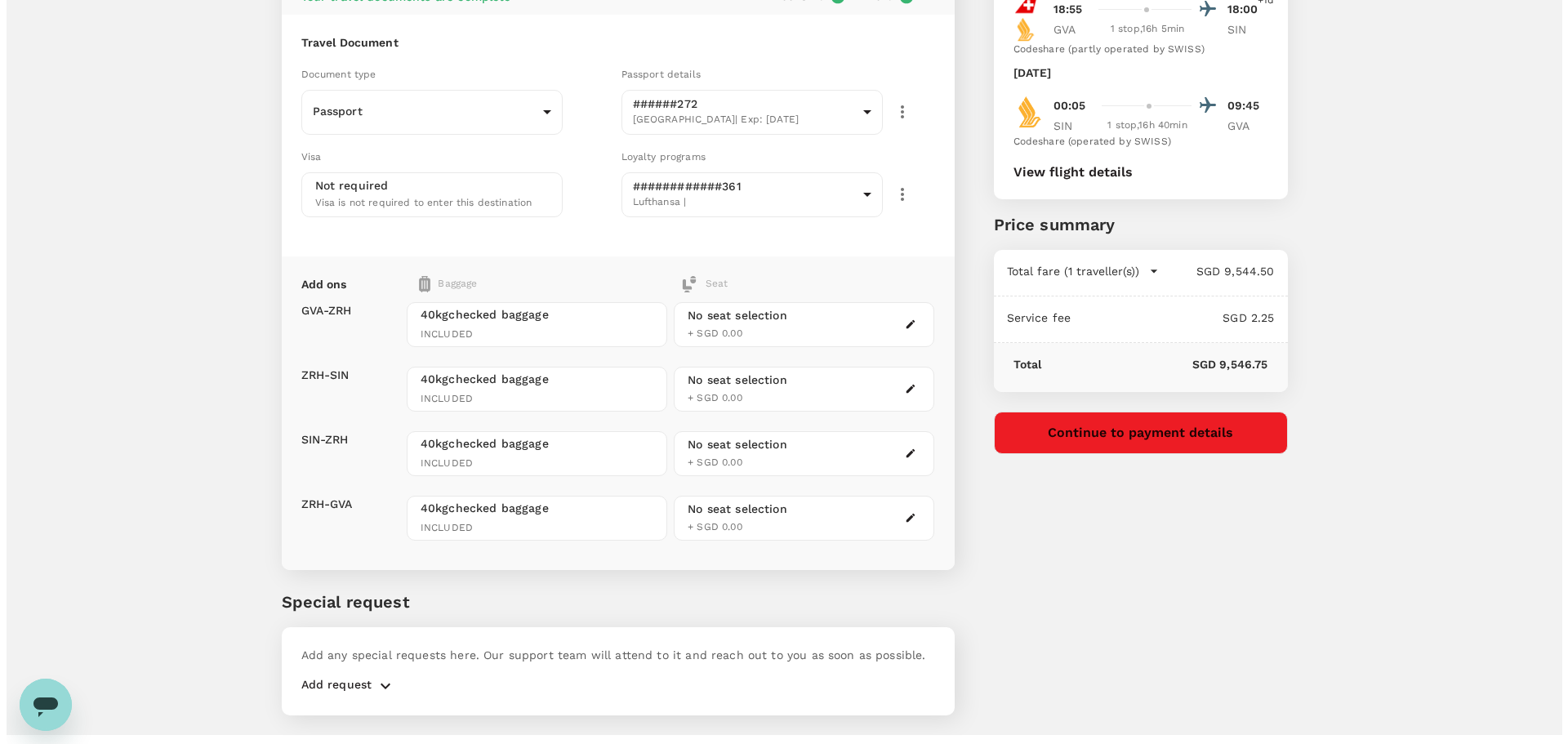
scroll to position [191, 0]
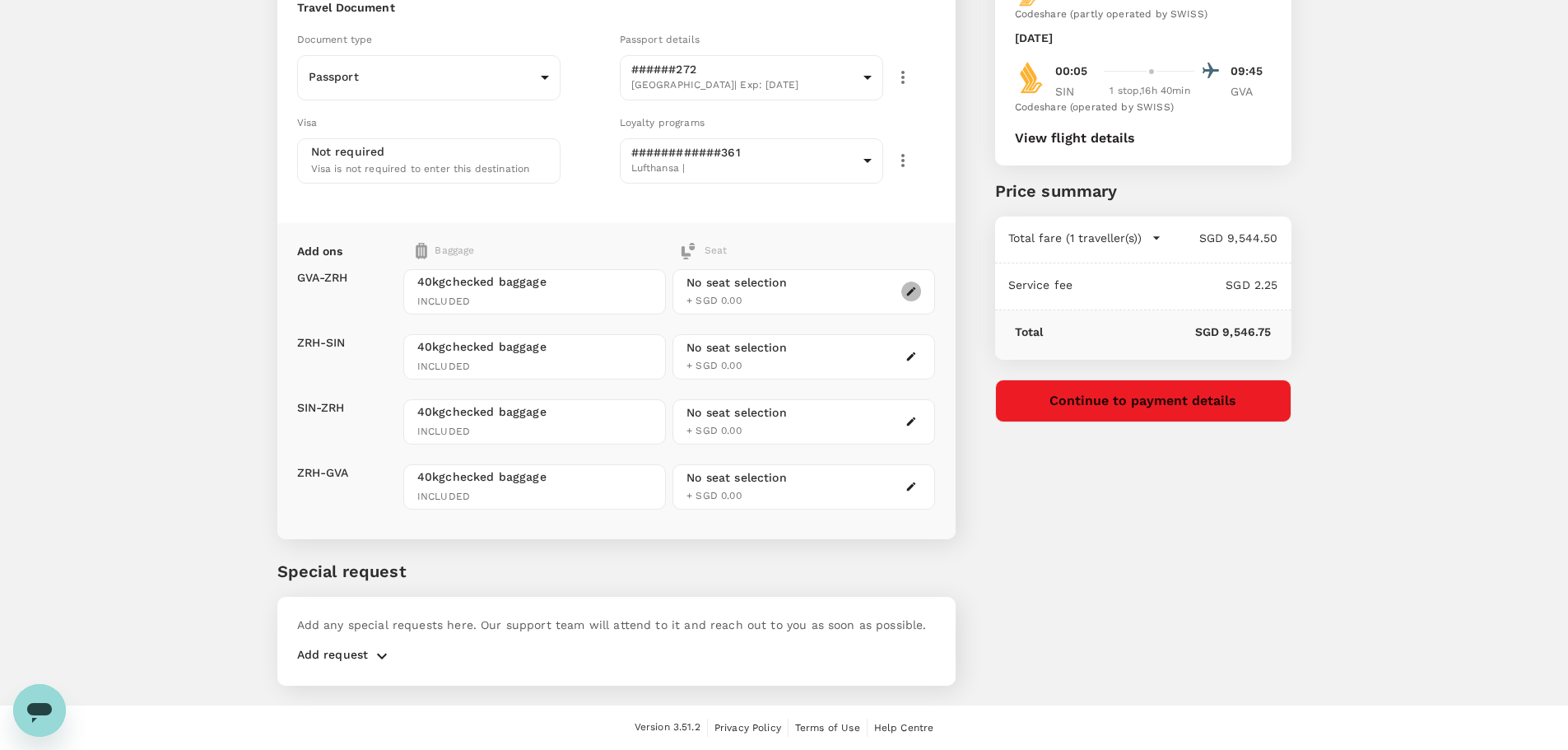
click at [904, 291] on button "button" at bounding box center [911, 291] width 20 height 20
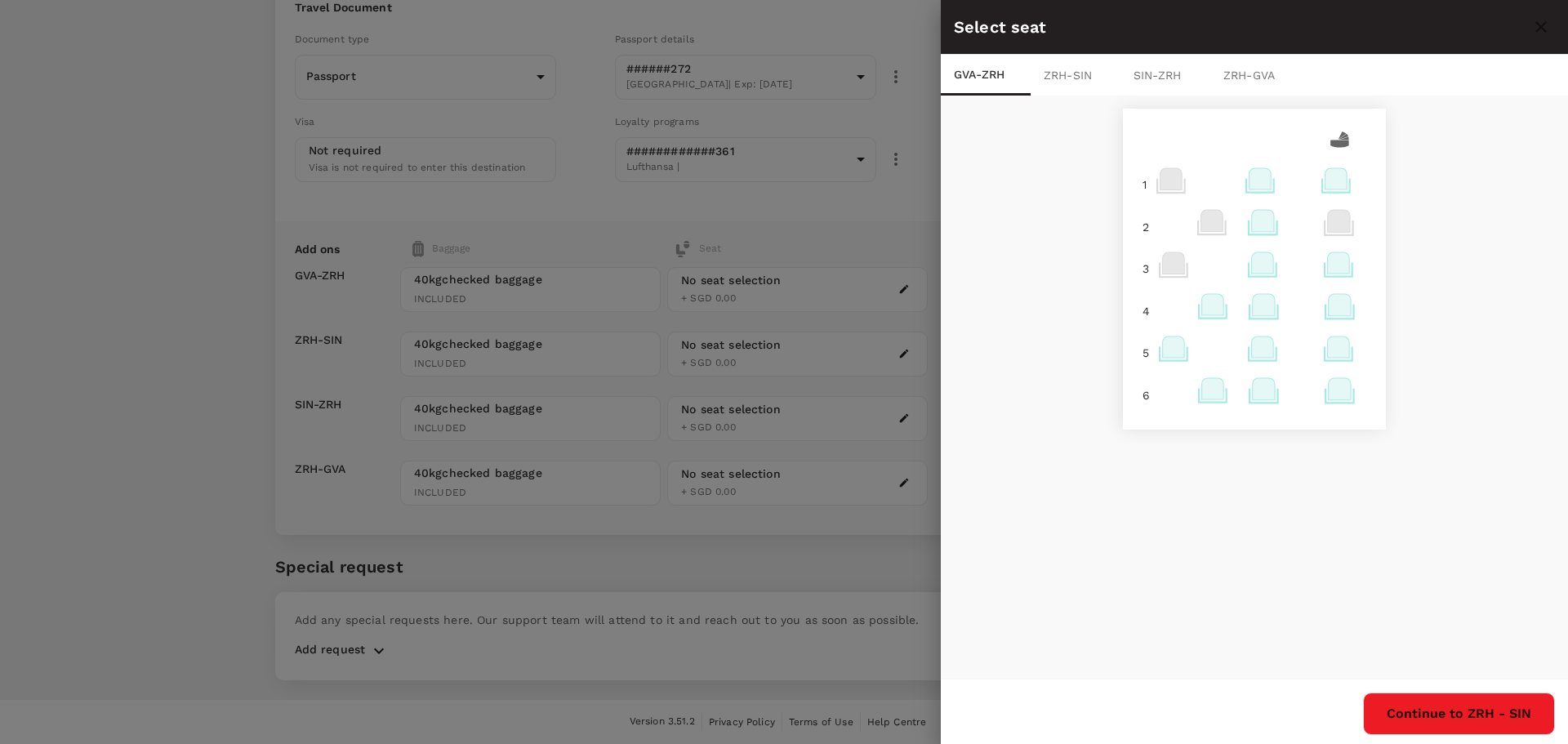
click at [1334, 270] on icon at bounding box center [1338, 263] width 22 height 21
click at [1315, 229] on p "Select" at bounding box center [1321, 227] width 36 height 16
click at [1433, 710] on button "Continue to ZRH - SIN" at bounding box center [1459, 714] width 192 height 43
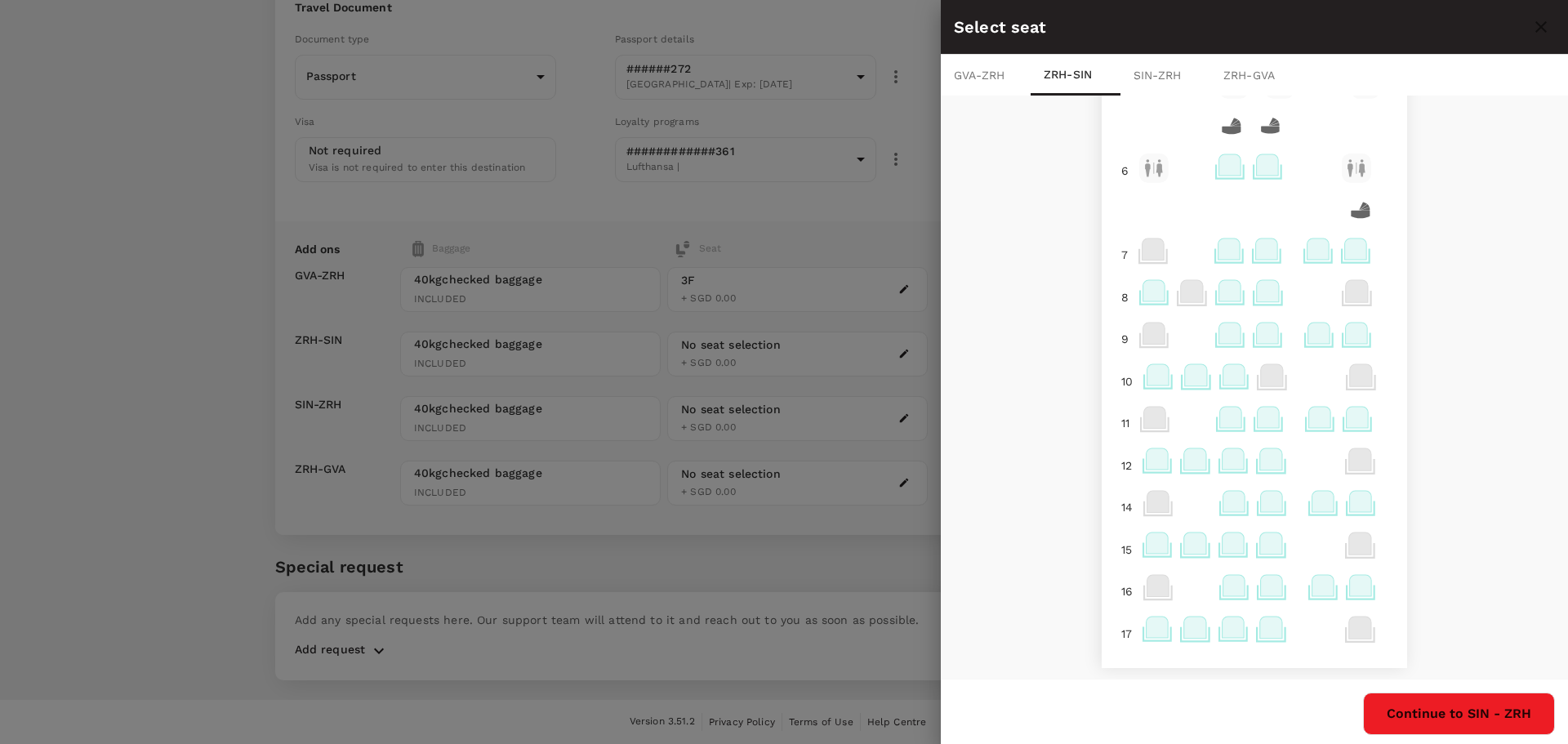
scroll to position [3, 0]
click at [1352, 337] on icon at bounding box center [1356, 331] width 22 height 21
click at [1345, 298] on p "Select" at bounding box center [1332, 294] width 36 height 16
click at [1308, 333] on icon at bounding box center [1318, 331] width 22 height 21
click at [1480, 293] on p "Reselect" at bounding box center [1495, 294] width 48 height 16
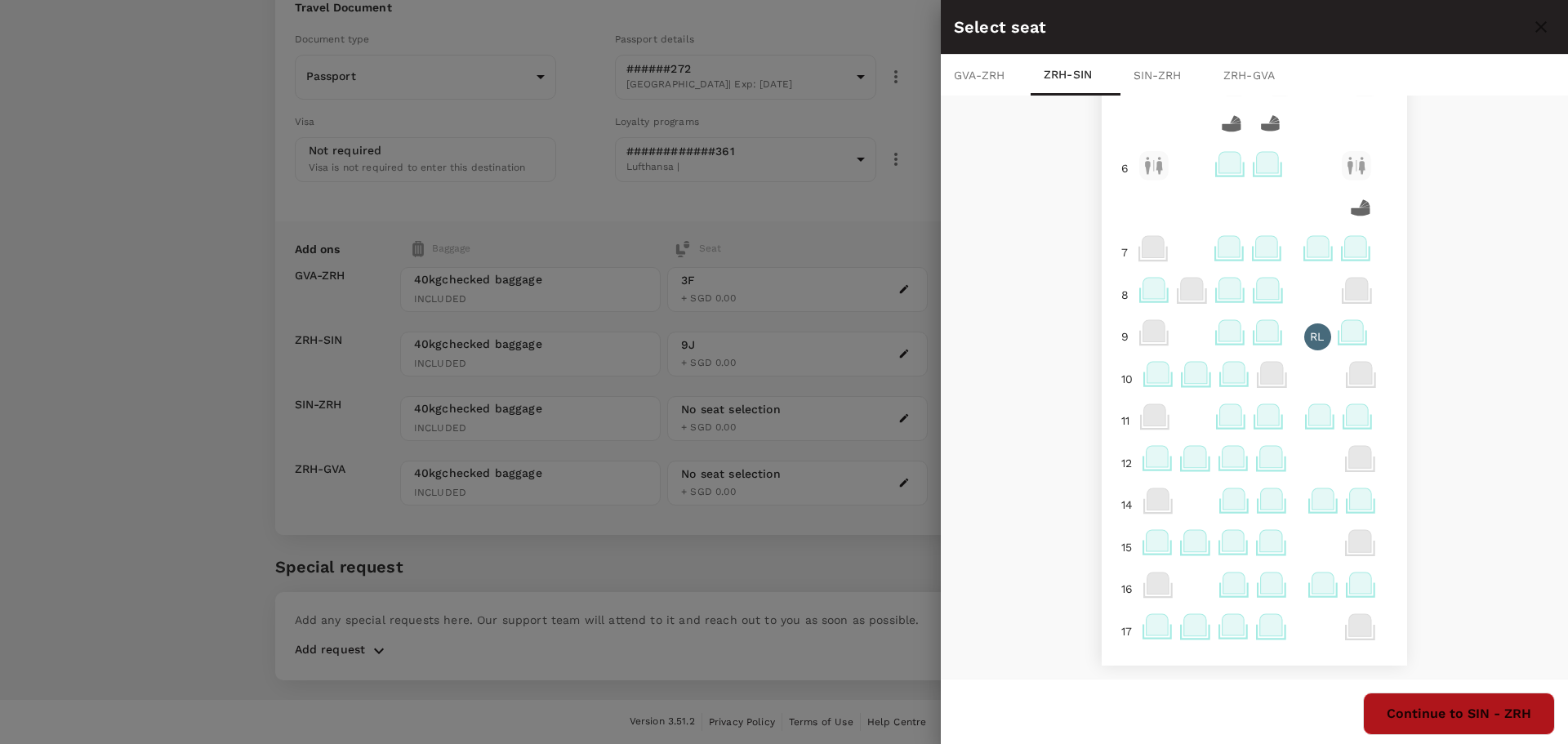
click at [1435, 715] on button "Continue to SIN - ZRH" at bounding box center [1459, 714] width 192 height 43
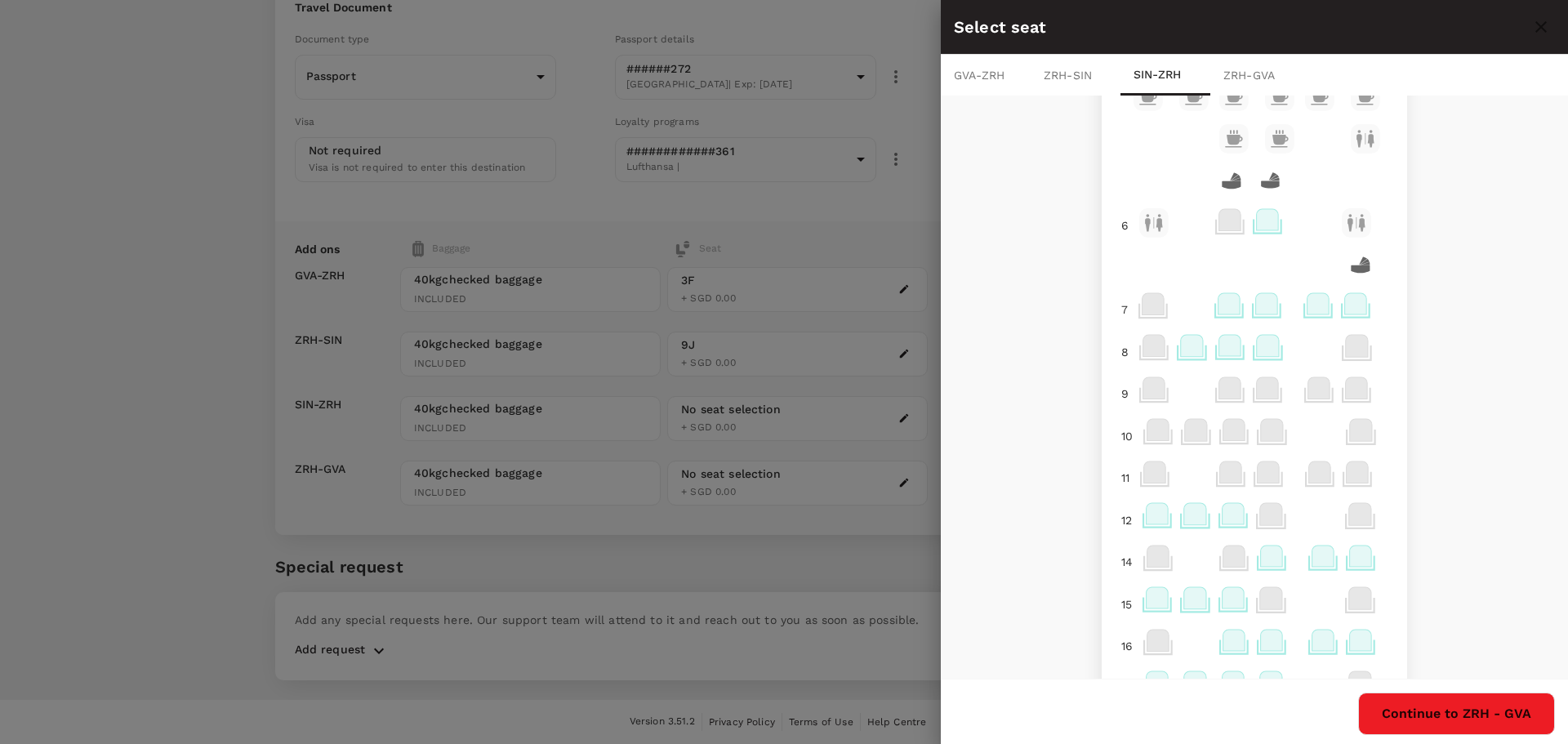
scroll to position [182, 0]
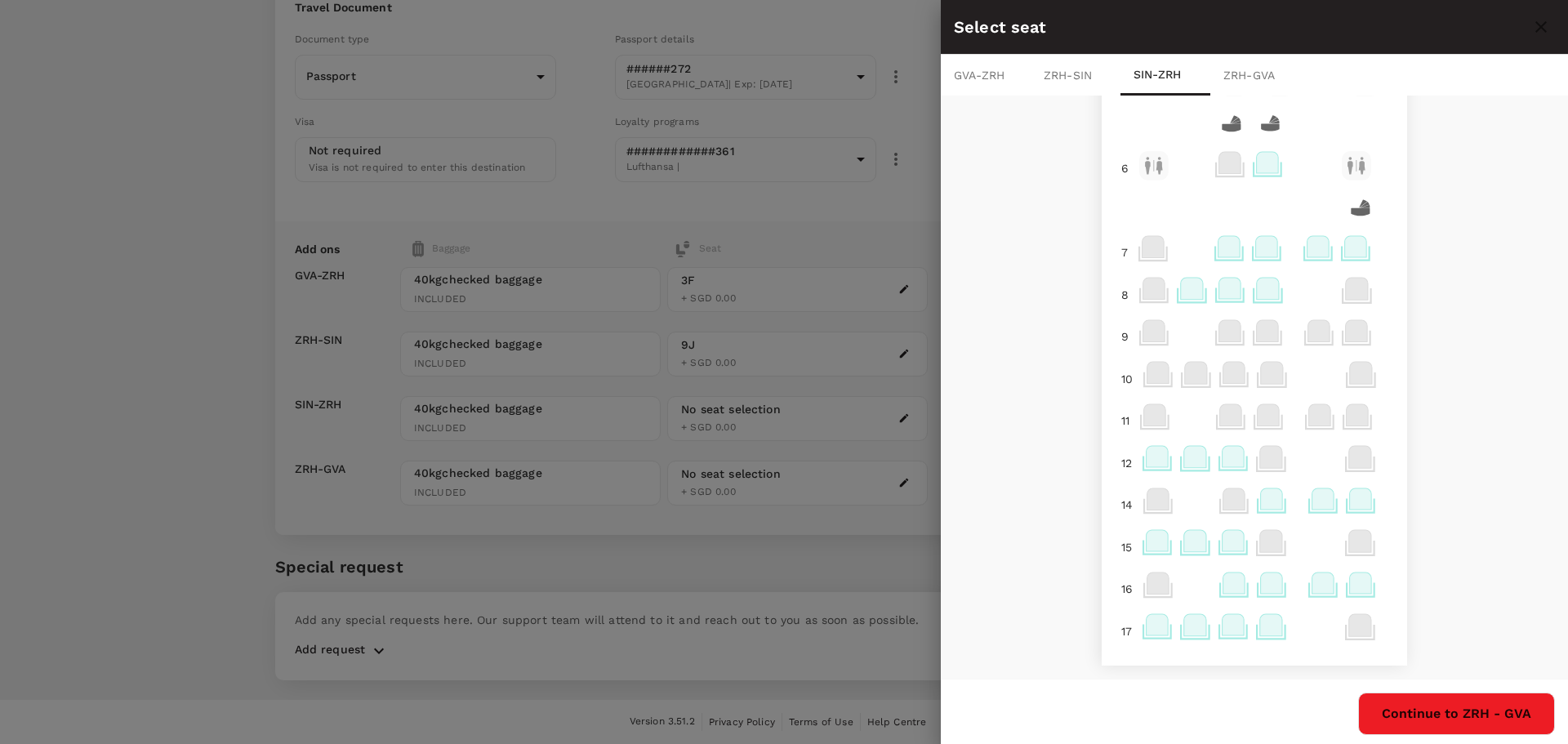
click at [1315, 498] on icon at bounding box center [1322, 498] width 22 height 21
click at [1500, 463] on p "Select" at bounding box center [1506, 463] width 36 height 16
click at [1476, 708] on button "Continue to ZRH - GVA" at bounding box center [1456, 714] width 197 height 43
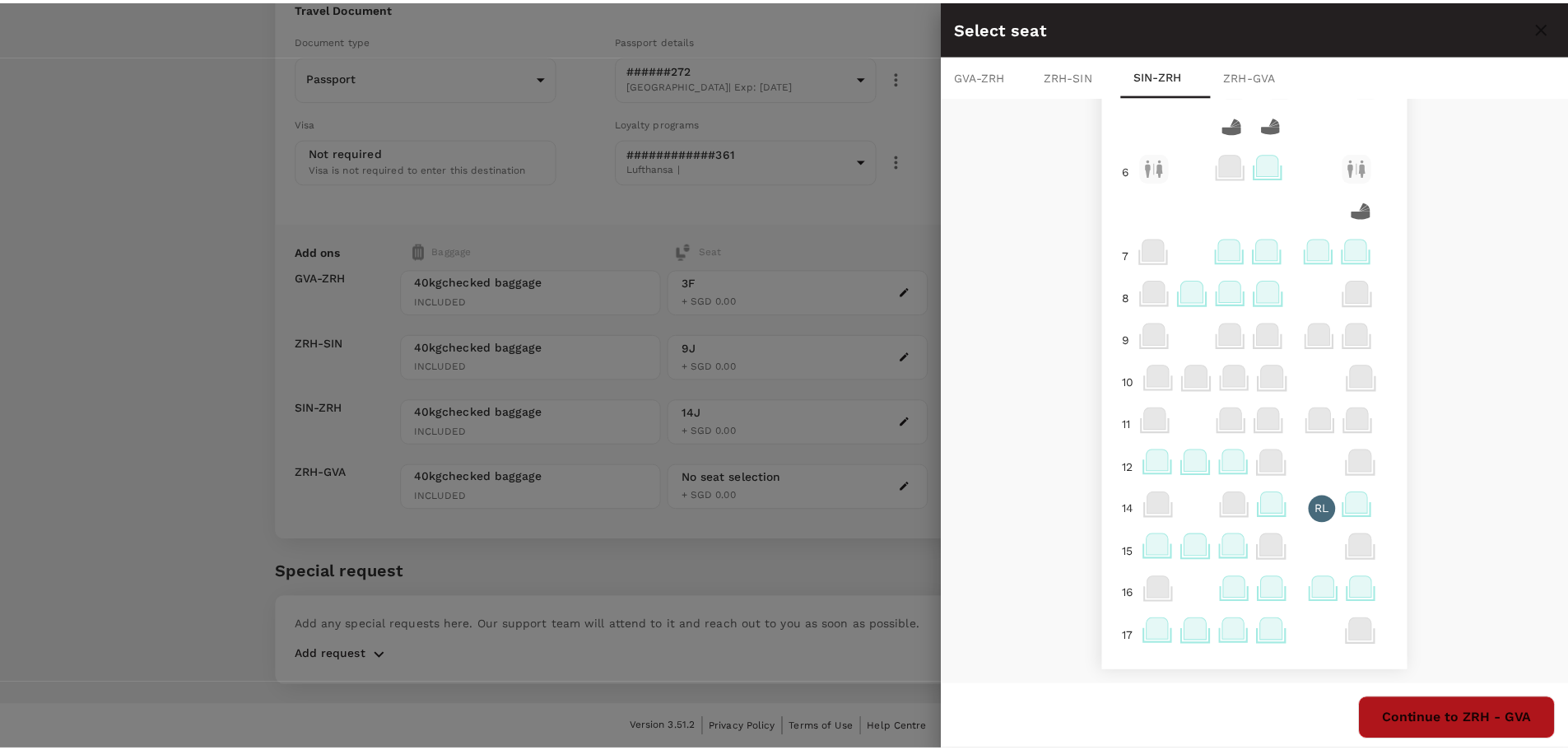
scroll to position [0, 0]
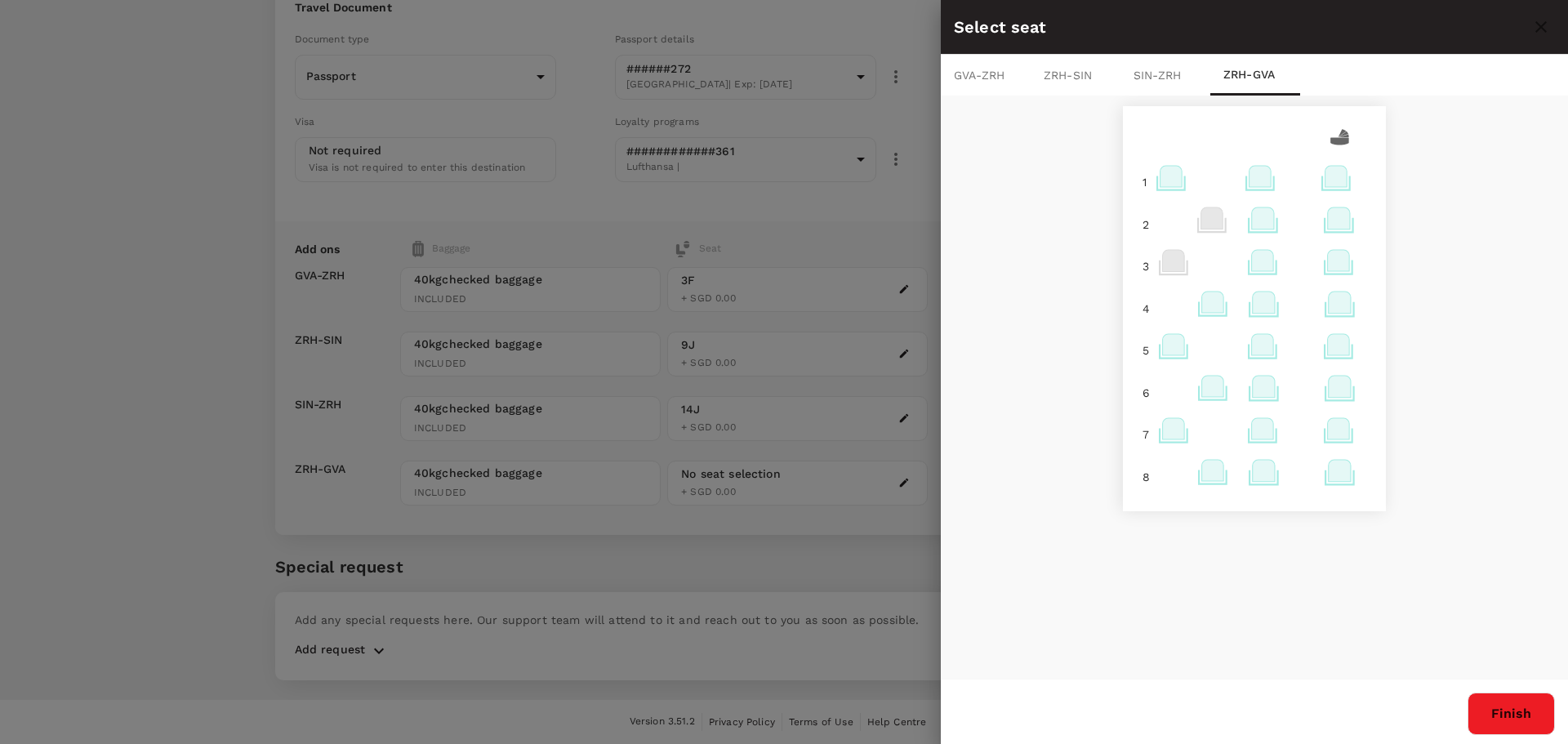
click at [1340, 267] on icon at bounding box center [1338, 260] width 22 height 21
click at [1321, 219] on p "Select" at bounding box center [1321, 224] width 36 height 16
click at [1512, 709] on button "Finish" at bounding box center [1511, 714] width 88 height 43
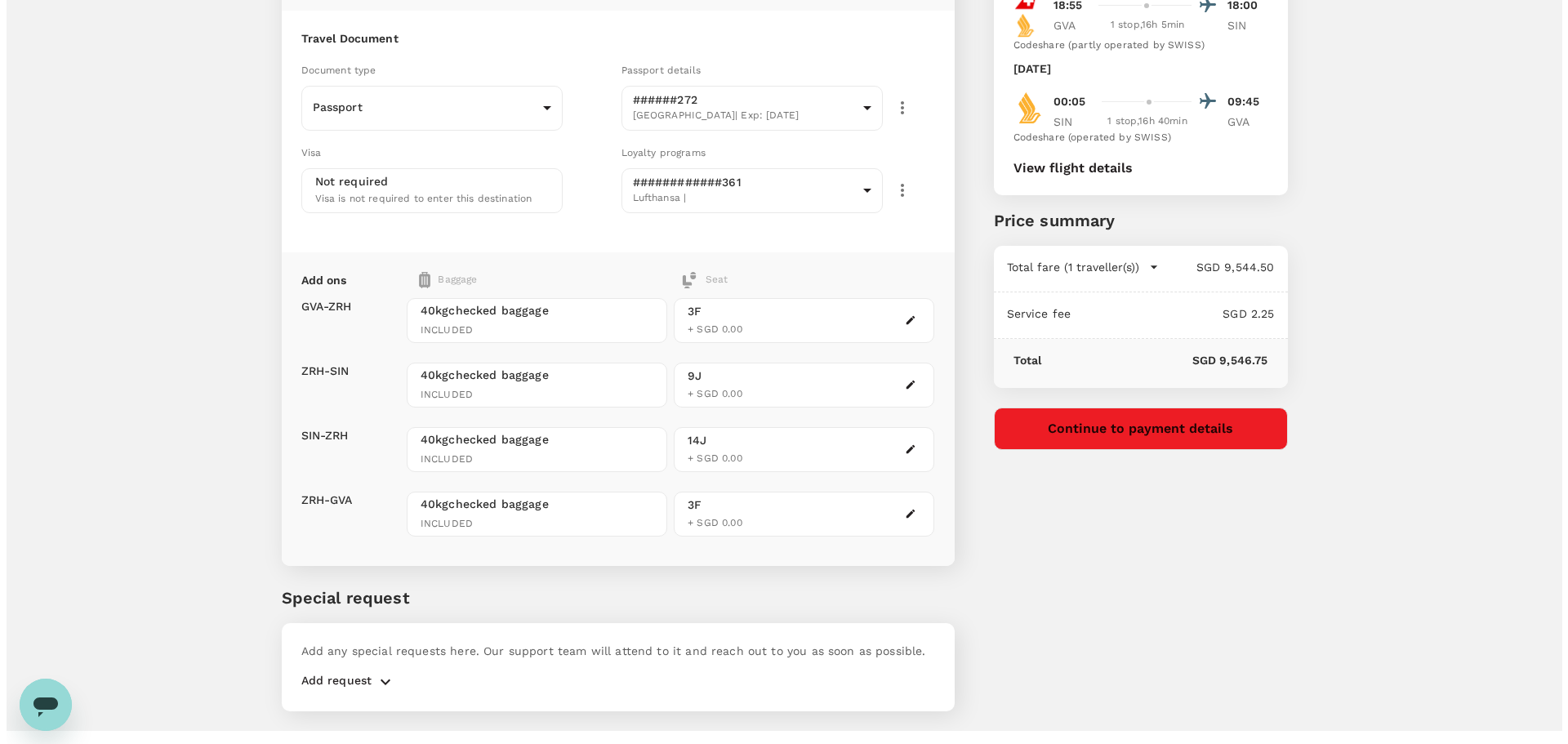
scroll to position [191, 0]
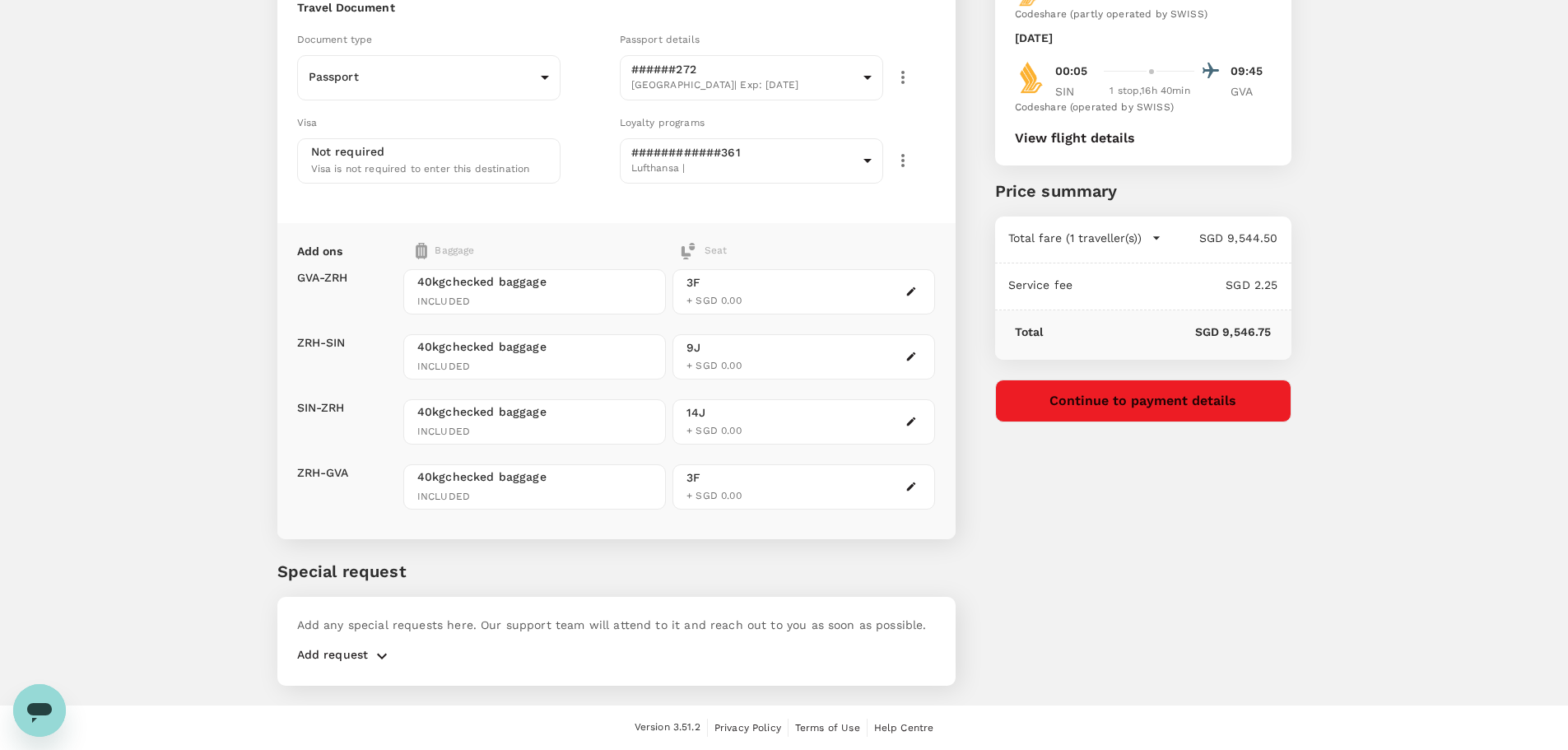
click at [1128, 404] on button "Continue to payment details" at bounding box center [1143, 401] width 297 height 43
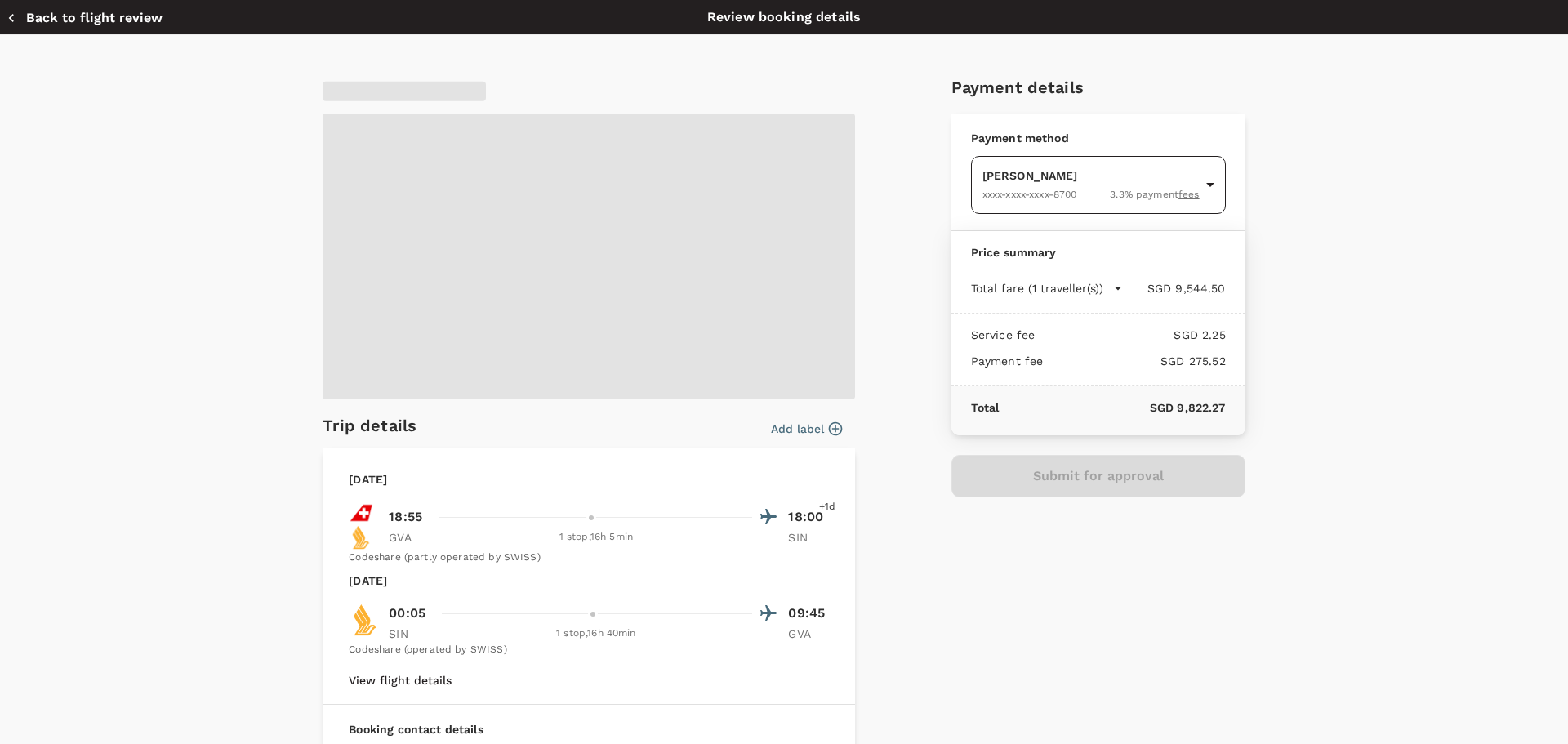
click at [1119, 190] on body "Back to flight results Flight review Traveller(s) Traveller 1 : [PERSON_NAME] Y…" at bounding box center [784, 276] width 1568 height 935
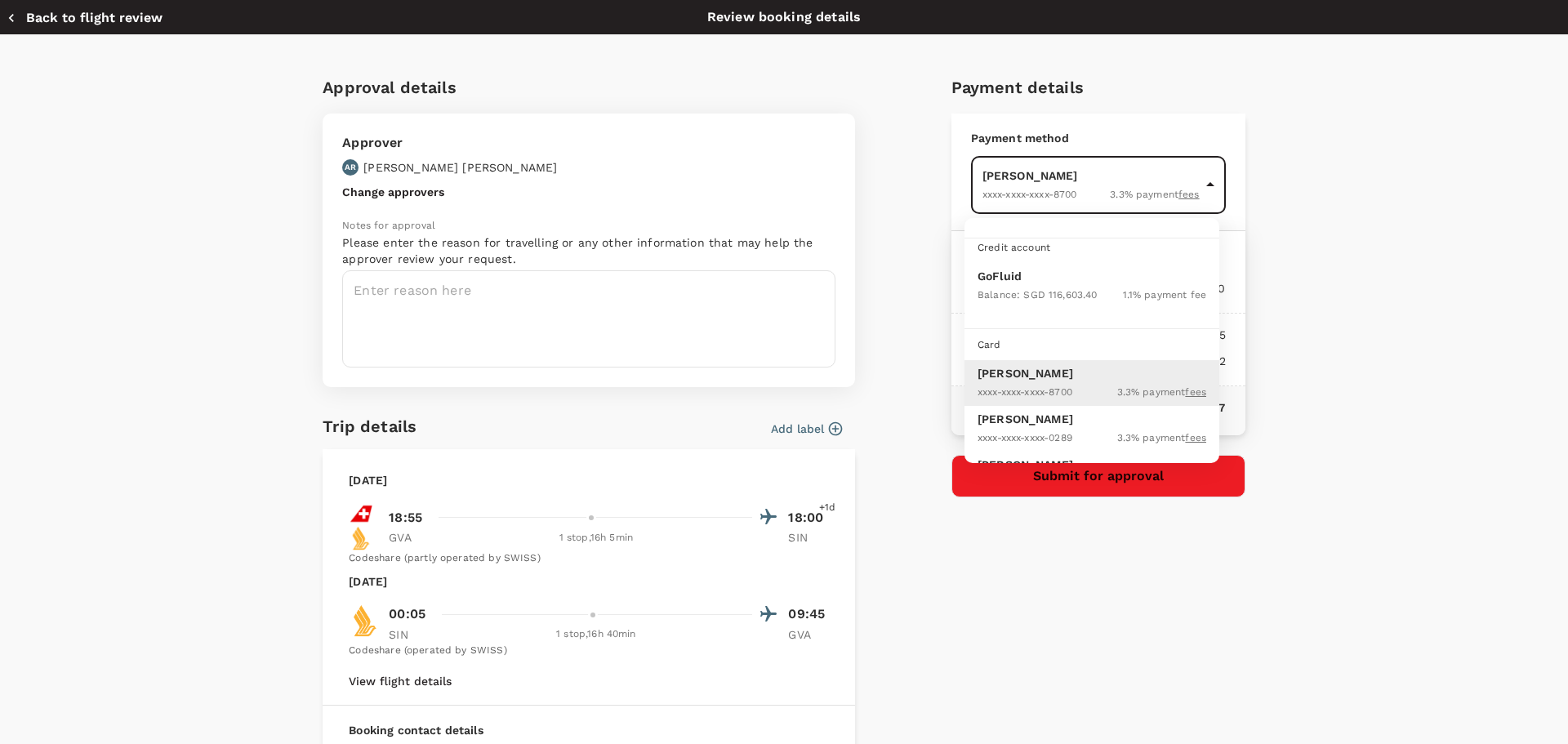
click at [1026, 279] on p "GoFluid" at bounding box center [1091, 276] width 228 height 16
type input "9e677c2c-1b51-4fb9-8b8e-e61d94c42ce6"
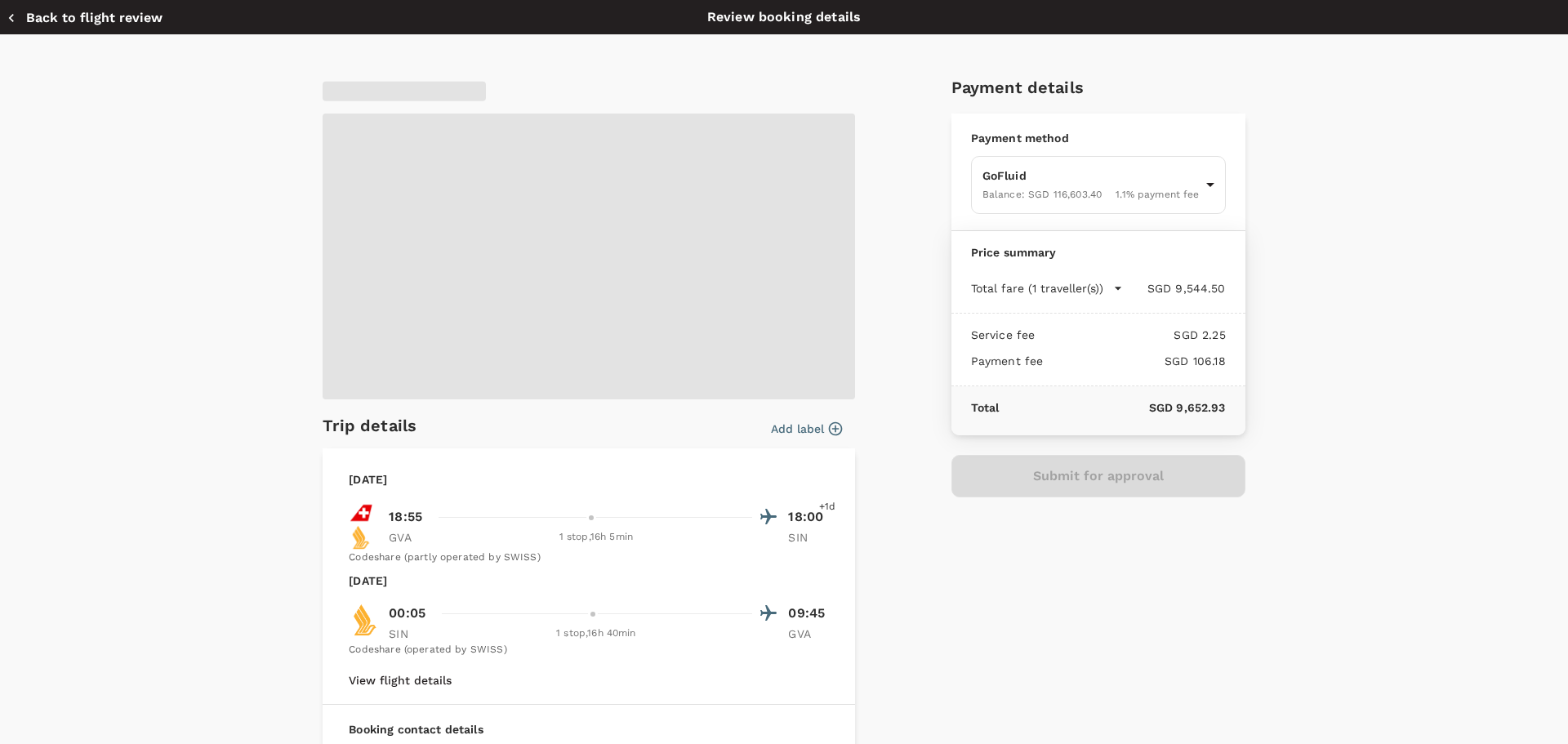
click at [429, 302] on span at bounding box center [589, 256] width 532 height 286
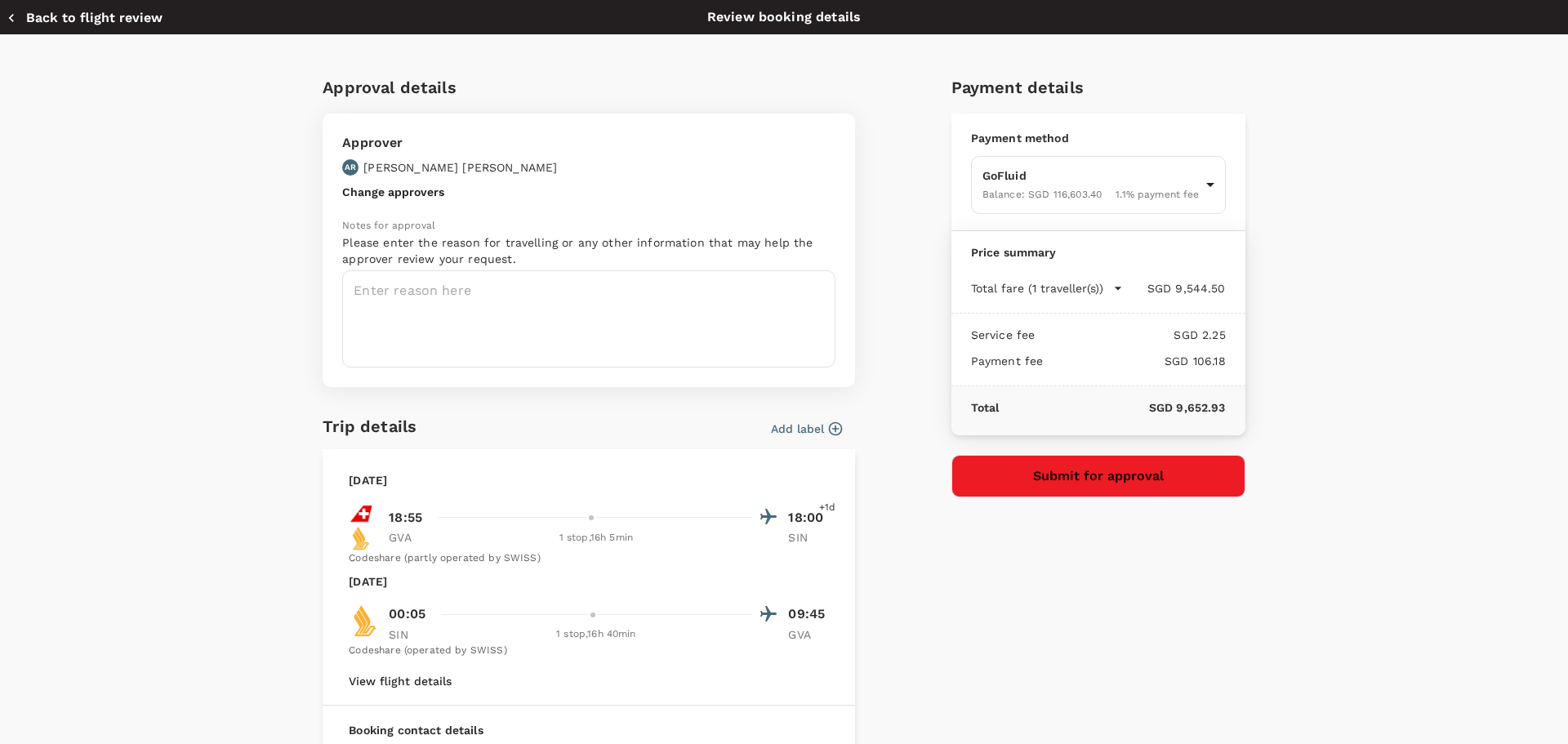
click at [353, 194] on button "Change approvers" at bounding box center [393, 192] width 102 height 13
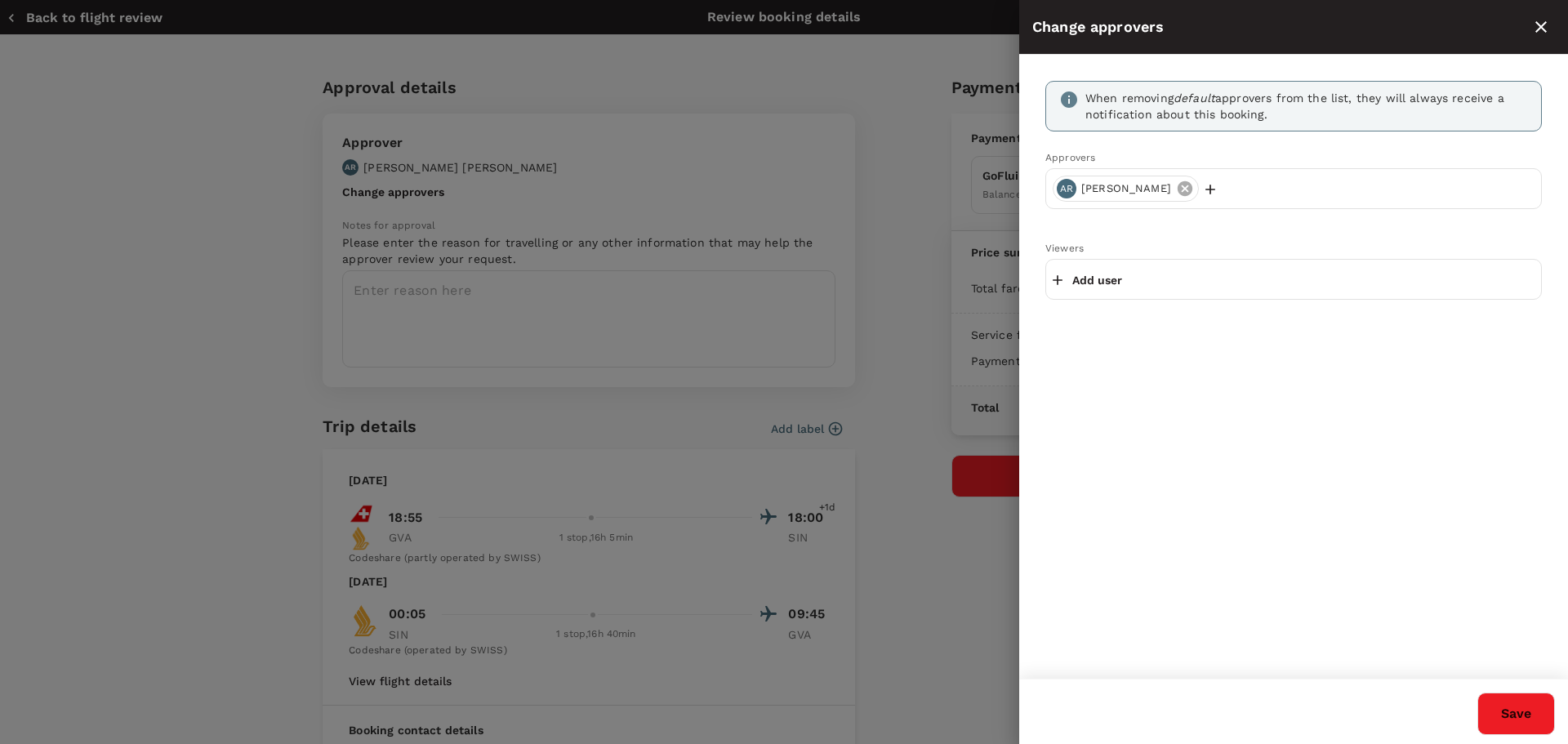
click at [1177, 189] on icon at bounding box center [1184, 188] width 15 height 15
click at [1082, 190] on p "Add user" at bounding box center [1097, 189] width 49 height 16
click at [1082, 190] on input "text" at bounding box center [1293, 188] width 482 height 26
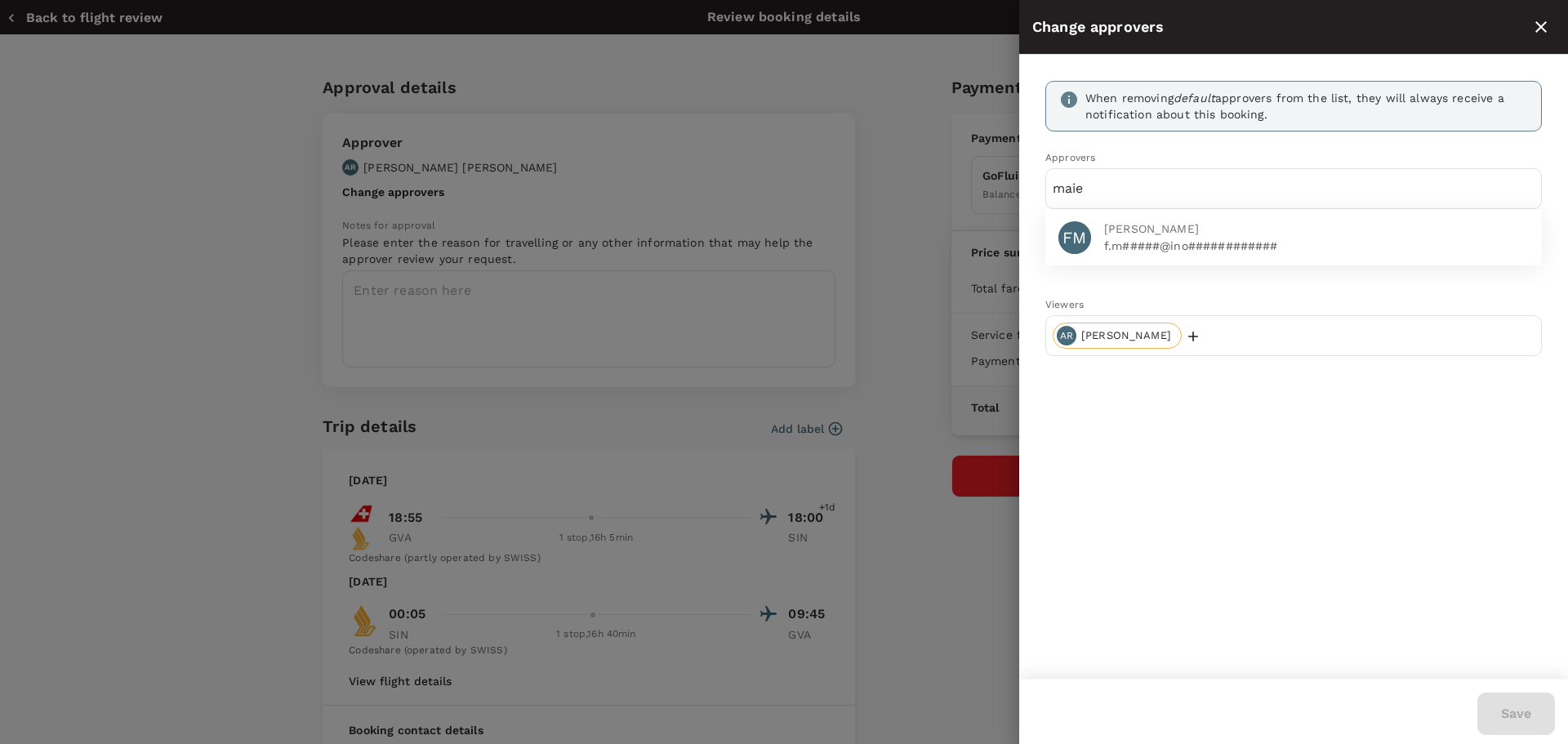
type input "maie"
click at [1112, 227] on span "[PERSON_NAME]" at bounding box center [1316, 229] width 425 height 17
type input "[PERSON_NAME]"
click at [1084, 234] on div "DS" at bounding box center [1075, 238] width 33 height 33
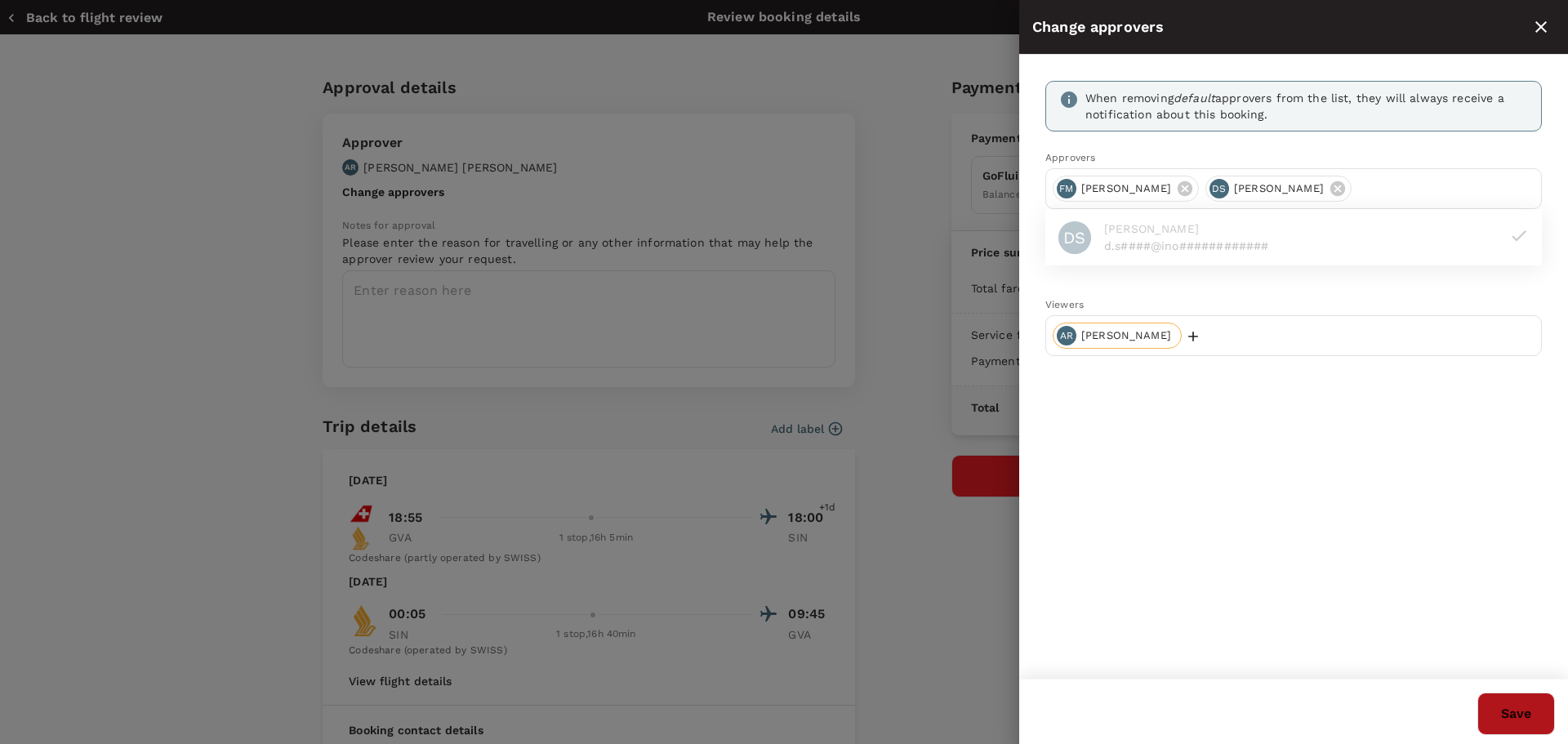
click at [1518, 709] on button "Save" at bounding box center [1515, 714] width 77 height 43
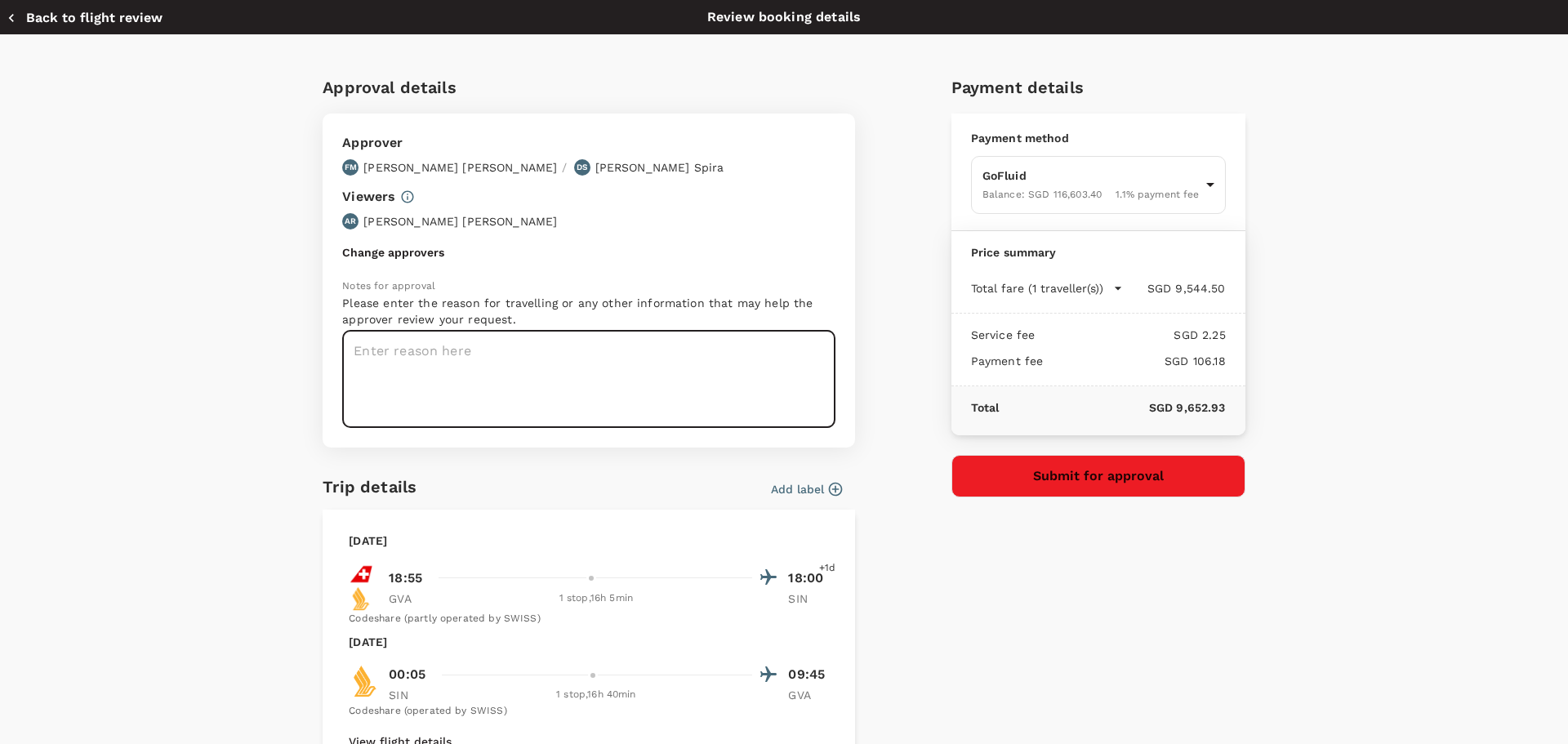
click at [395, 359] on textarea at bounding box center [589, 379] width 493 height 97
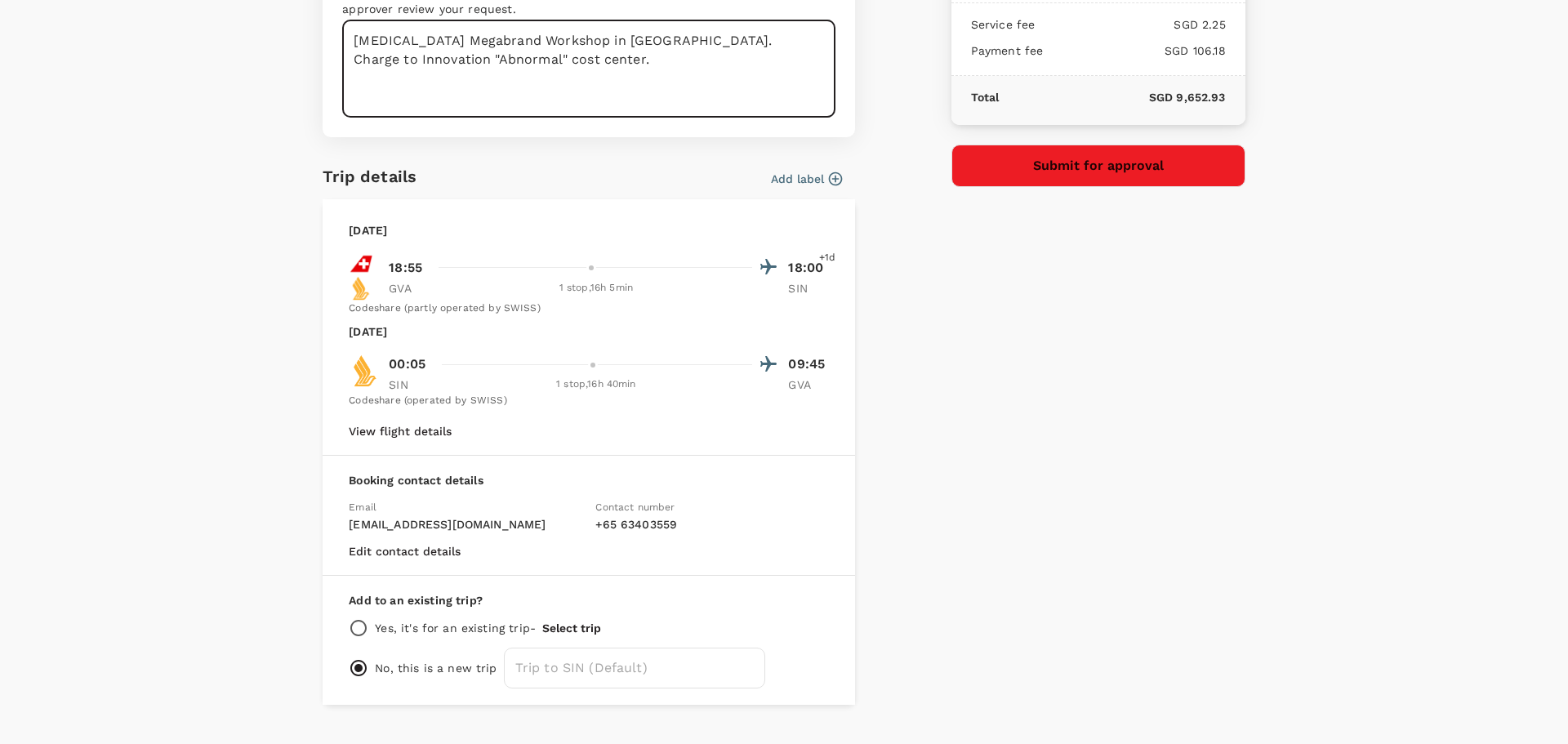
scroll to position [346, 0]
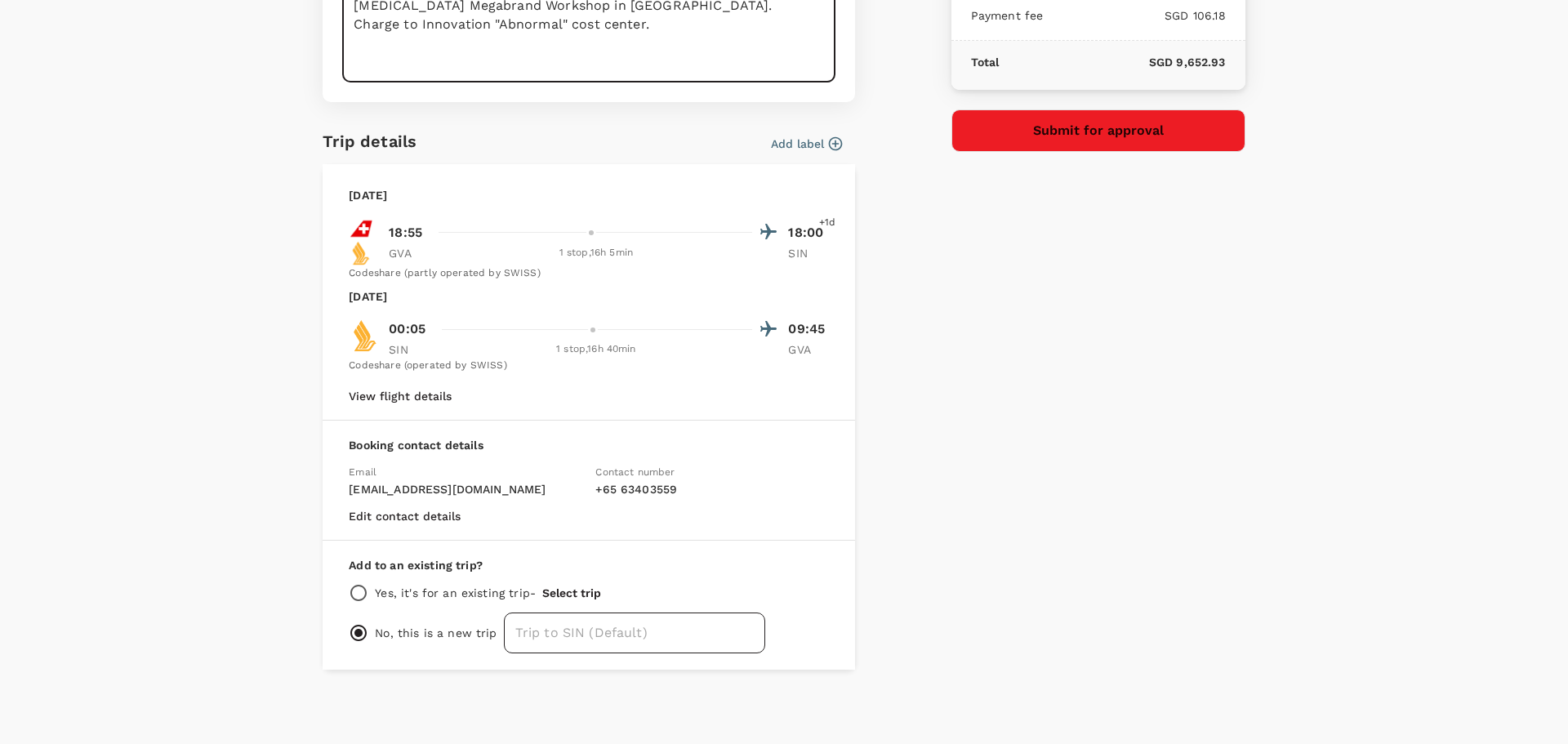
type textarea "[MEDICAL_DATA] Megabrand Workshop in [GEOGRAPHIC_DATA]. Charge to Innovation "A…"
click at [589, 630] on input "text" at bounding box center [634, 632] width 261 height 41
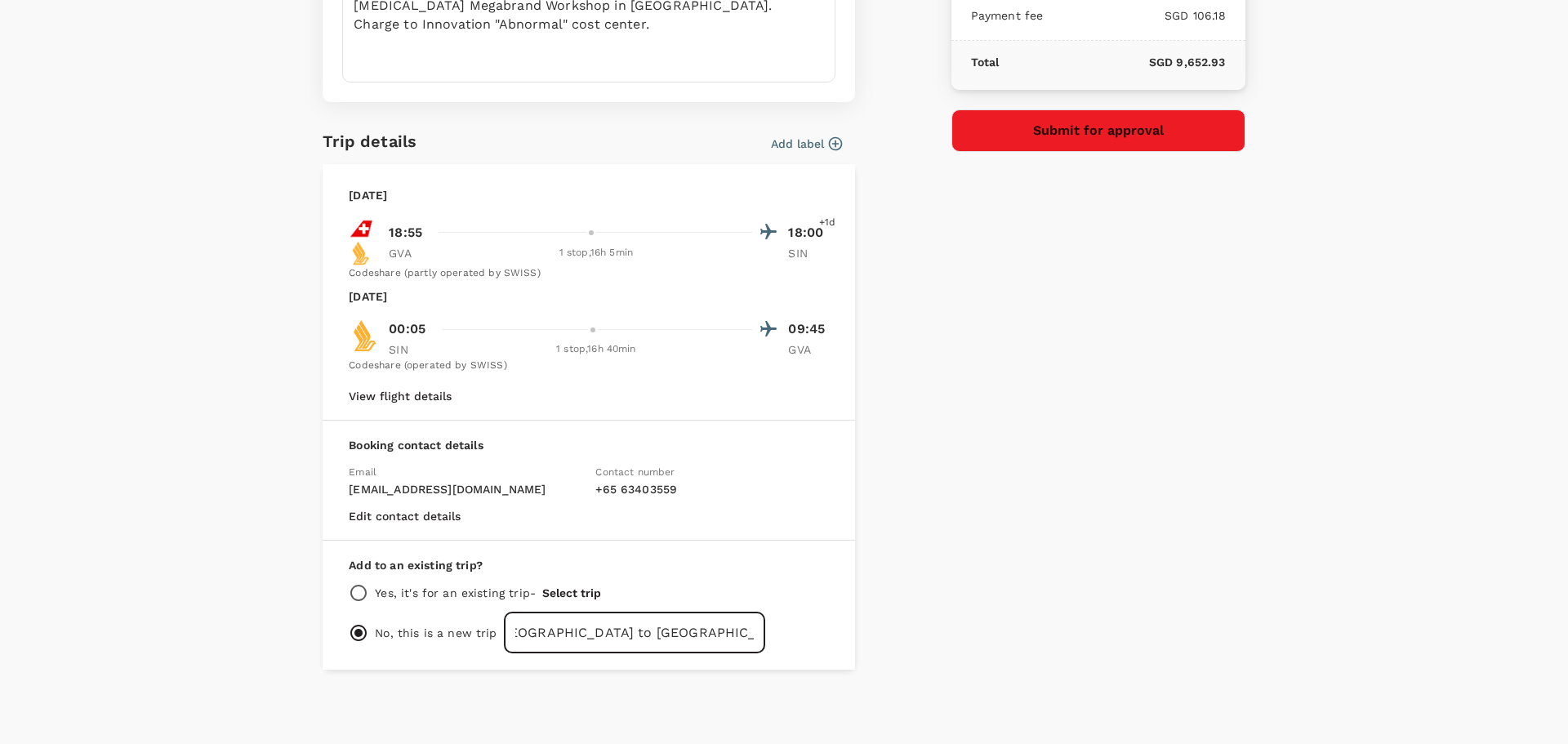
scroll to position [0, 28]
type input "[GEOGRAPHIC_DATA] to [GEOGRAPHIC_DATA] - [PERSON_NAME]"
click at [1229, 315] on div "Payment details Payment method GoFluid Balance : SGD 116,603.40 1.1 % payment f…" at bounding box center [1092, 193] width 307 height 954
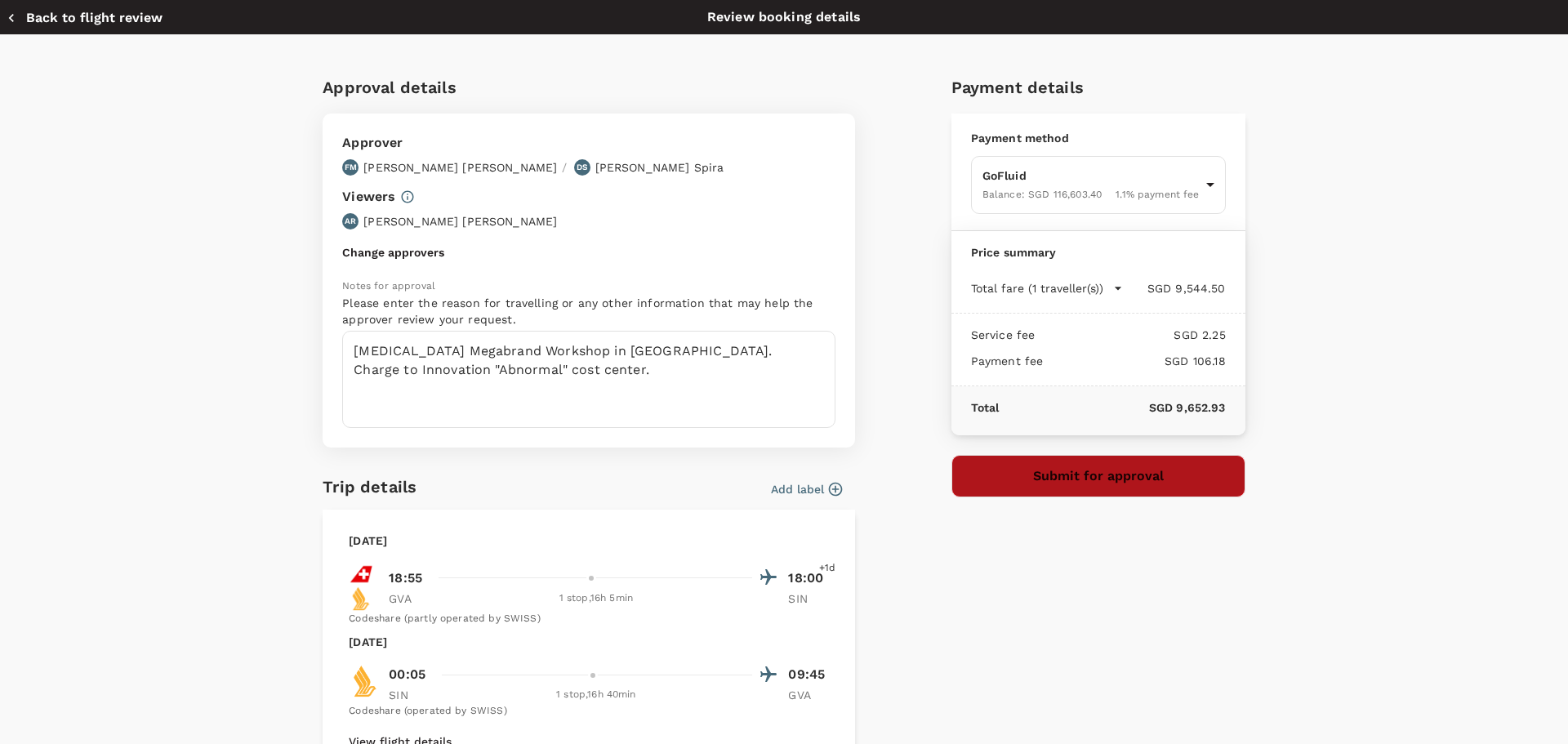
click at [1103, 476] on button "Submit for approval" at bounding box center [1098, 476] width 294 height 43
click at [853, 89] on div "Approval details Approver FM [PERSON_NAME] / DS [PERSON_NAME] Viewers AR [PERSO…" at bounding box center [776, 538] width 935 height 954
